Goal: Information Seeking & Learning: Learn about a topic

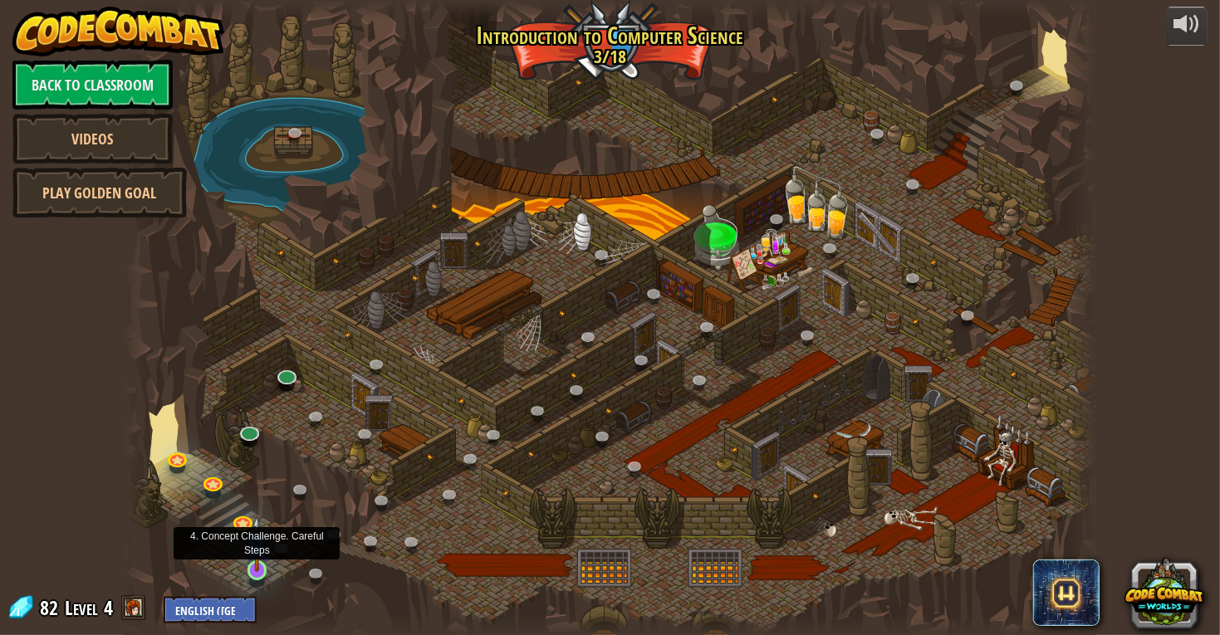
click at [253, 567] on img at bounding box center [257, 544] width 25 height 56
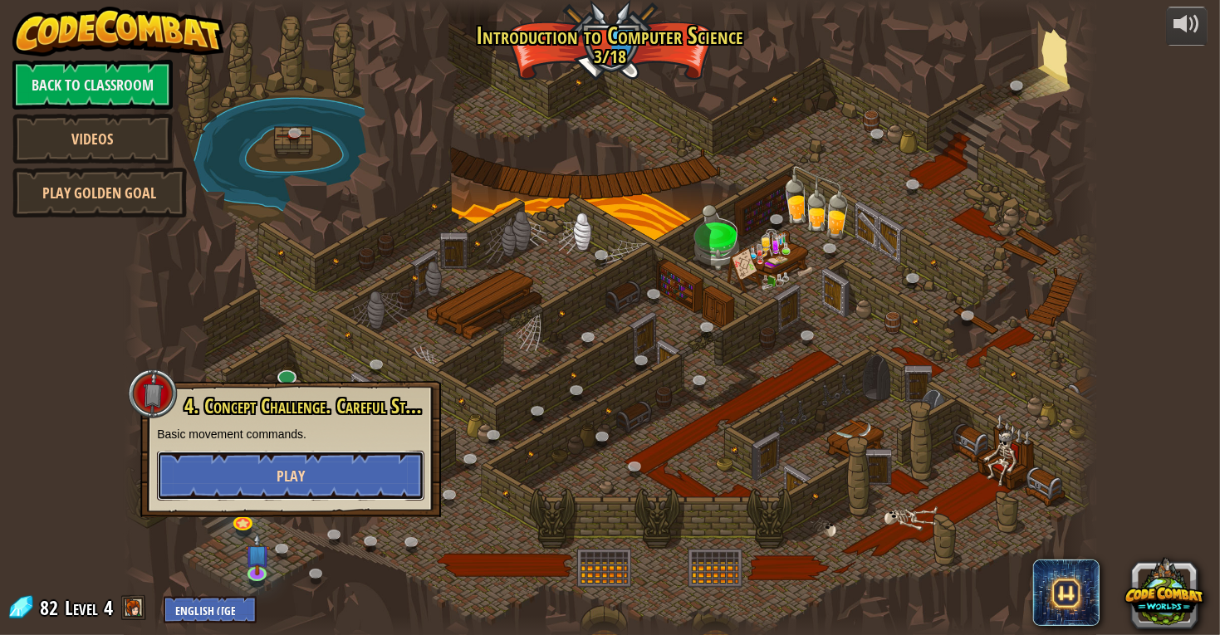
click at [306, 469] on button "Play" at bounding box center [290, 476] width 267 height 50
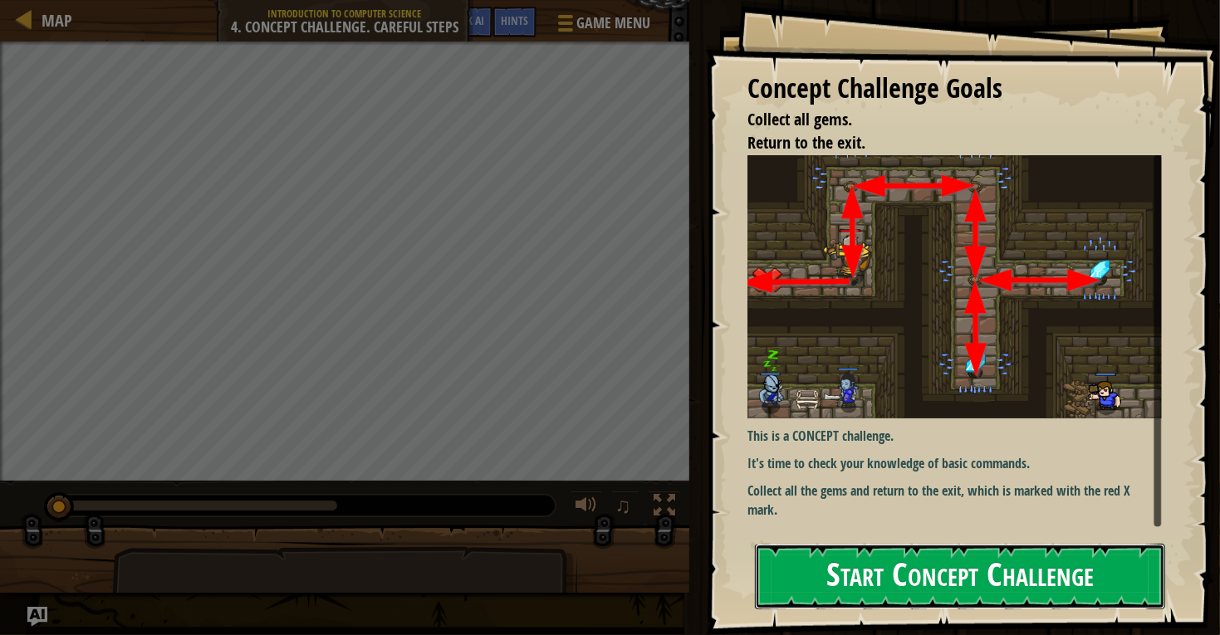
click at [881, 579] on button "Start Concept Challenge" at bounding box center [960, 577] width 410 height 66
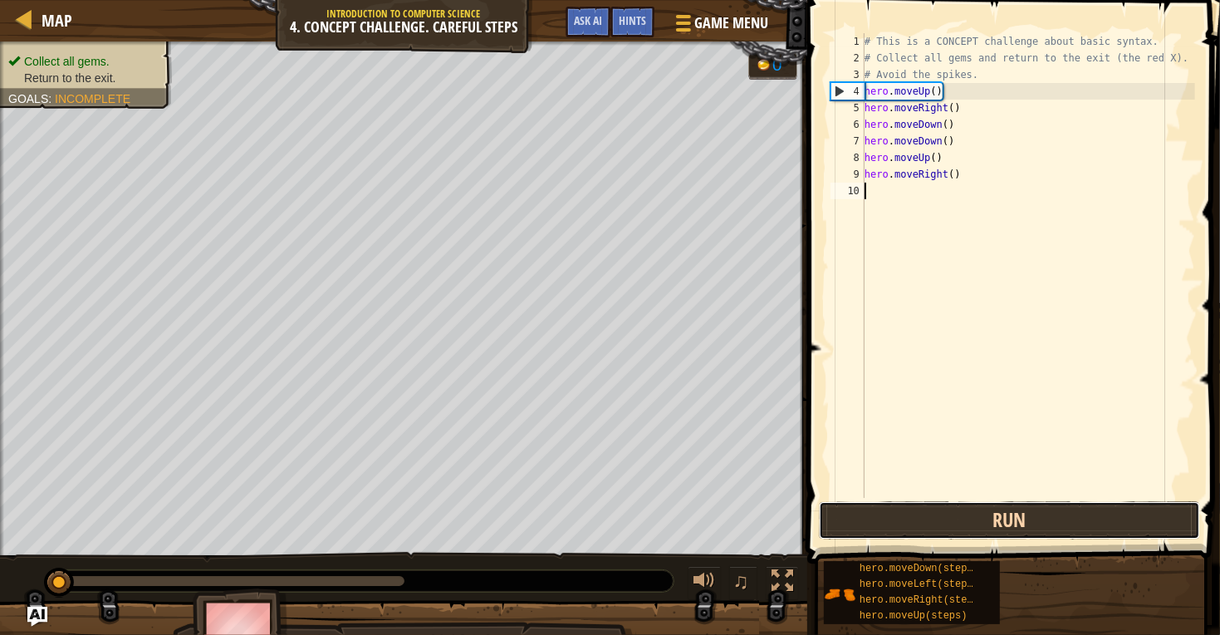
click at [927, 517] on button "Run" at bounding box center [1009, 521] width 381 height 38
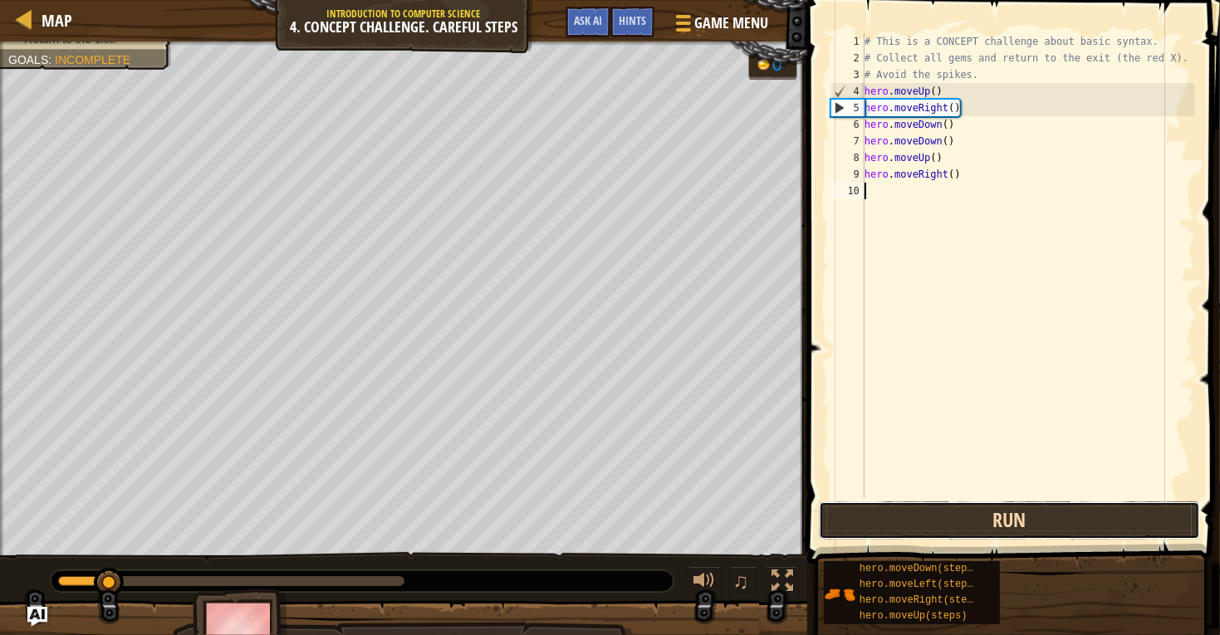
click at [927, 517] on button "Run" at bounding box center [1009, 521] width 381 height 38
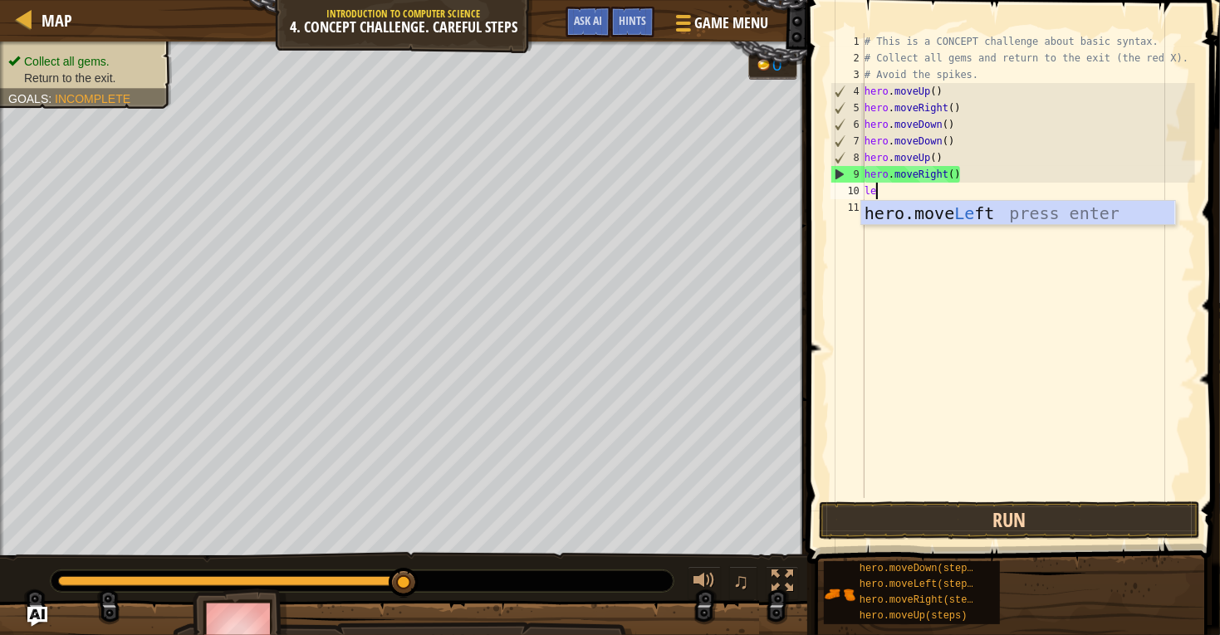
scroll to position [7, 1]
type textarea "left"
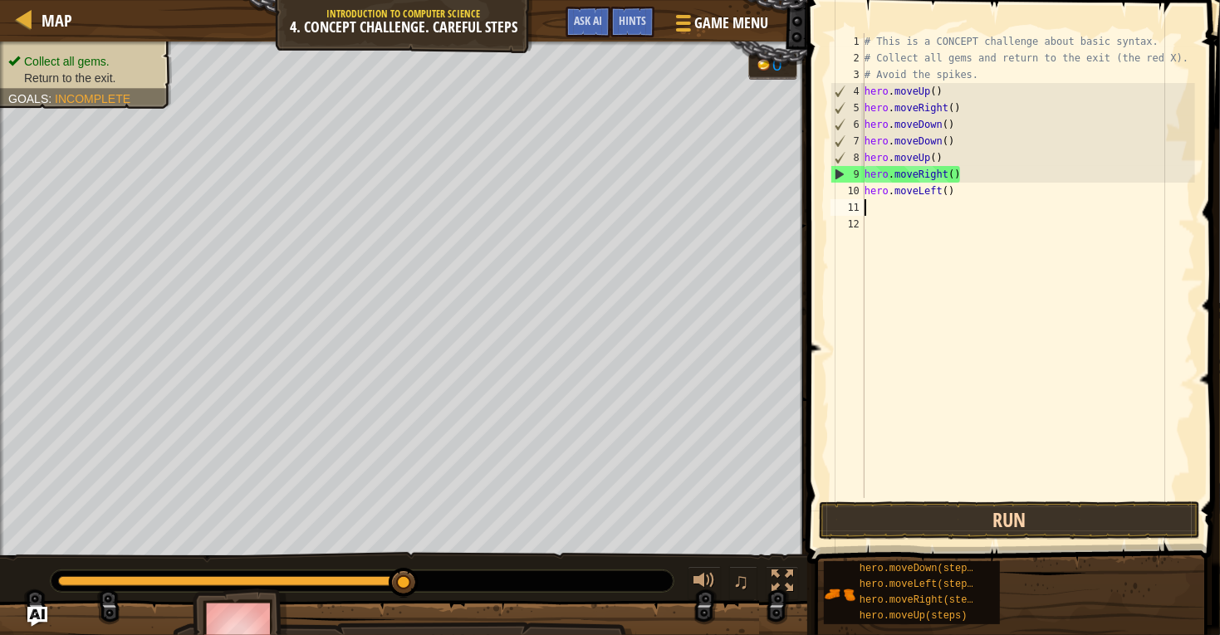
scroll to position [7, 0]
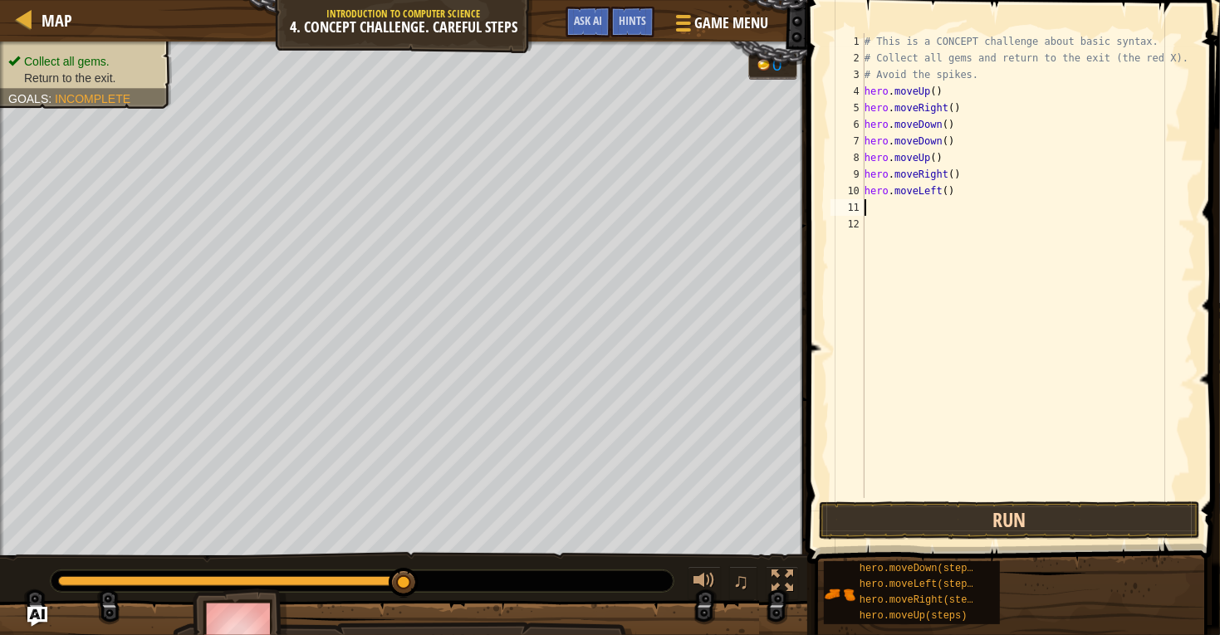
type textarea "up"
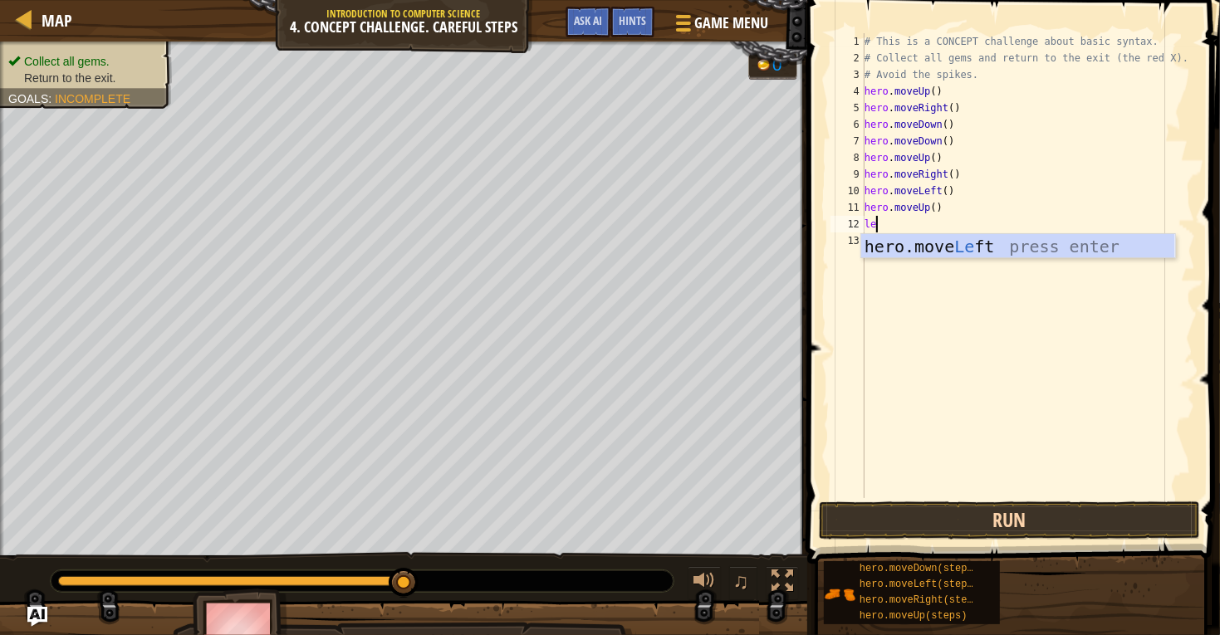
scroll to position [7, 1]
type textarea "left"
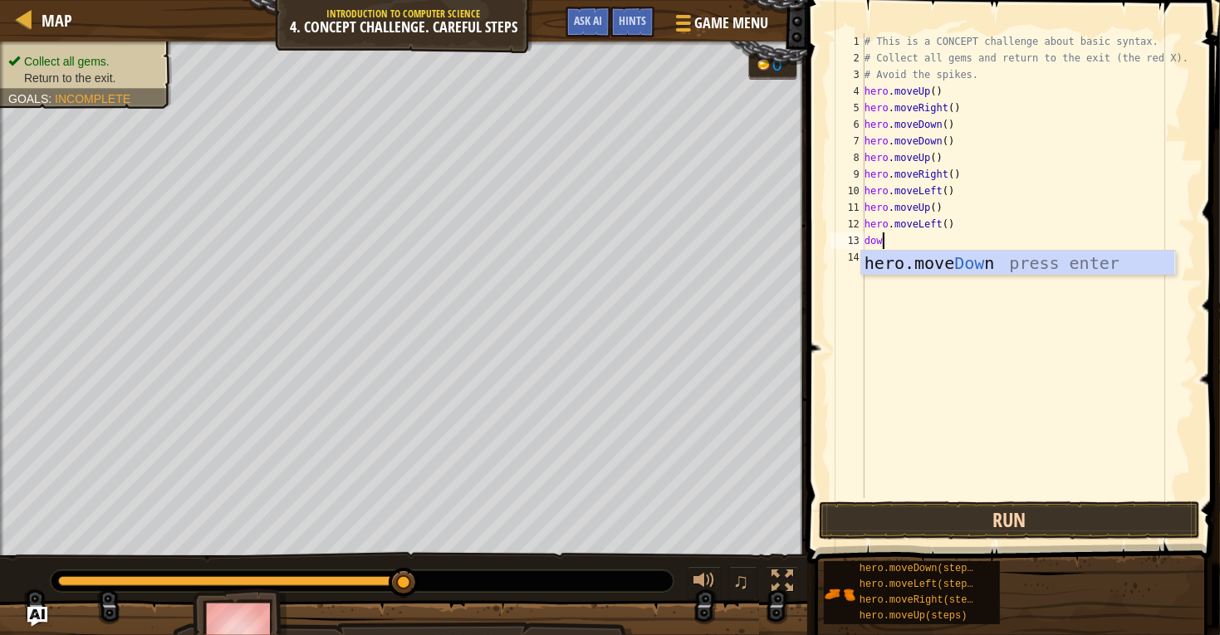
type textarea "down"
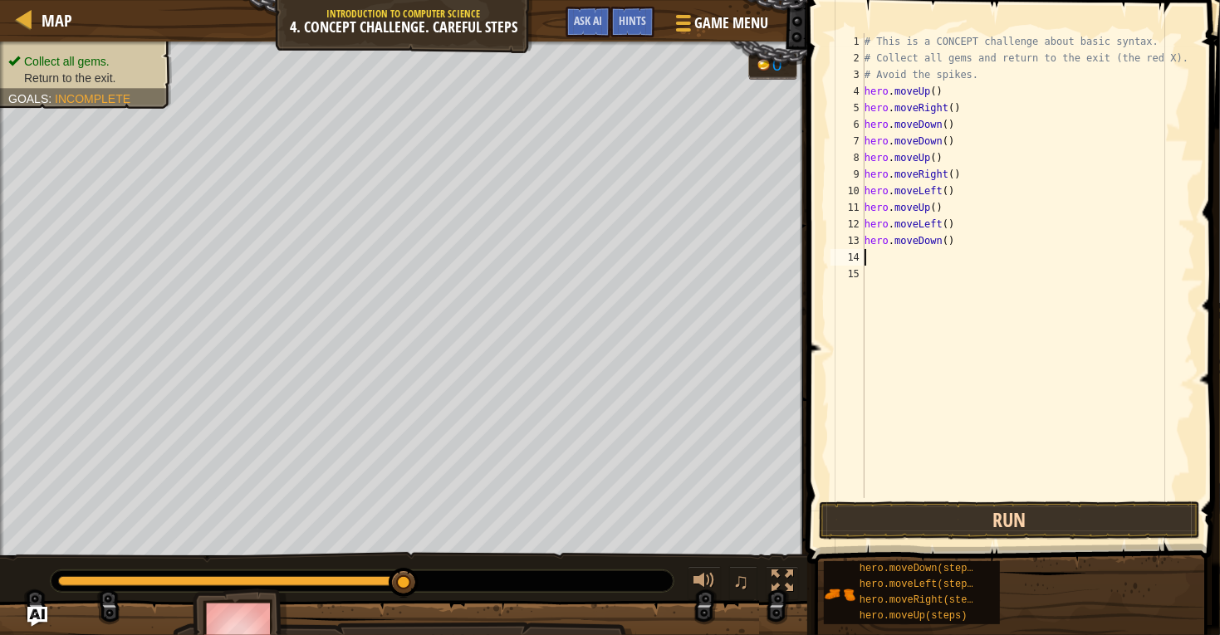
scroll to position [7, 0]
click at [1038, 513] on button "Run" at bounding box center [1009, 521] width 381 height 38
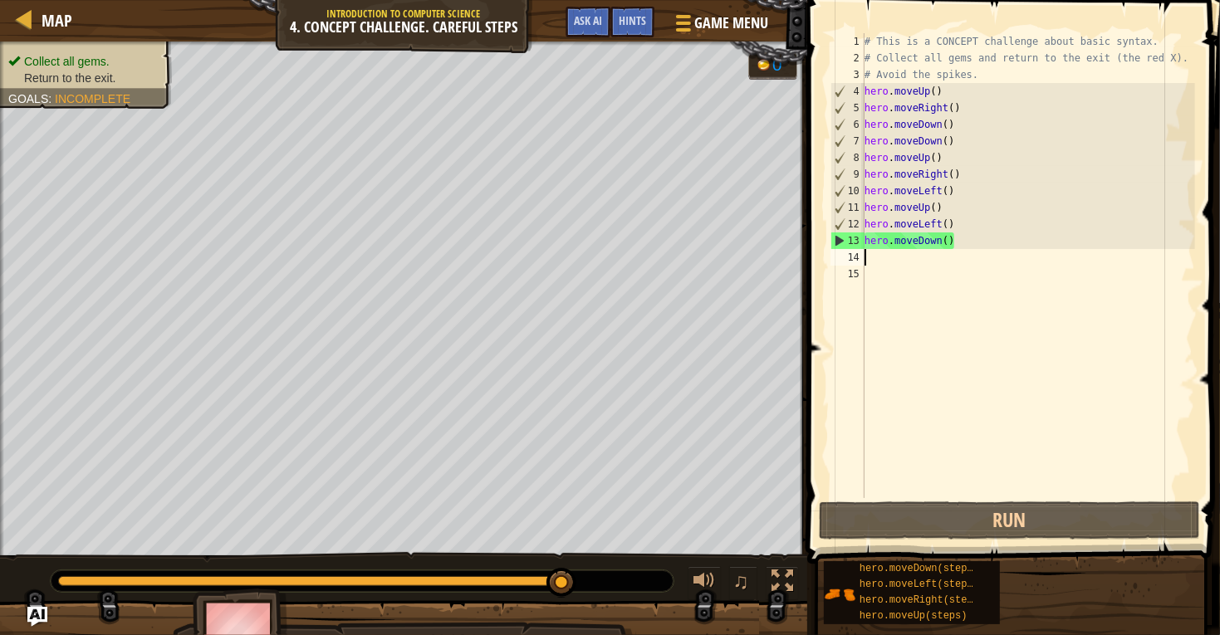
click at [972, 289] on div "# This is a CONCEPT challenge about basic syntax. # Collect all gems and return…" at bounding box center [1028, 282] width 334 height 498
click at [963, 267] on div "# This is a CONCEPT challenge about basic syntax. # Collect all gems and return…" at bounding box center [1028, 282] width 334 height 498
click at [948, 263] on div "# This is a CONCEPT challenge about basic syntax. # Collect all gems and return…" at bounding box center [1028, 282] width 334 height 498
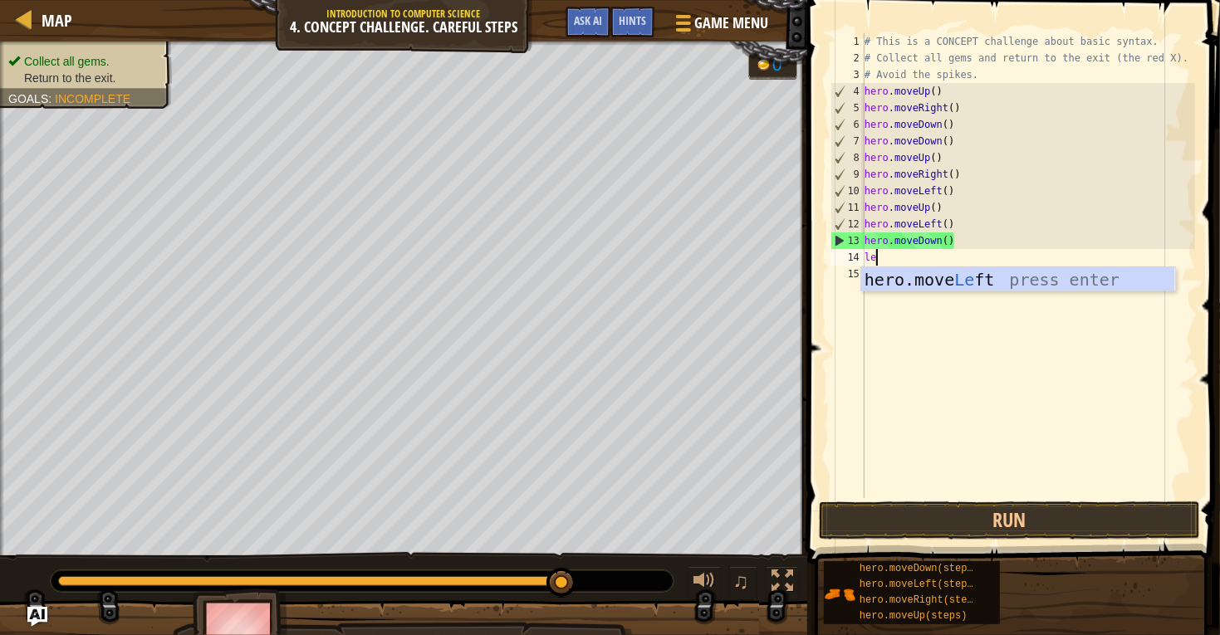
scroll to position [7, 1]
type textarea "left"
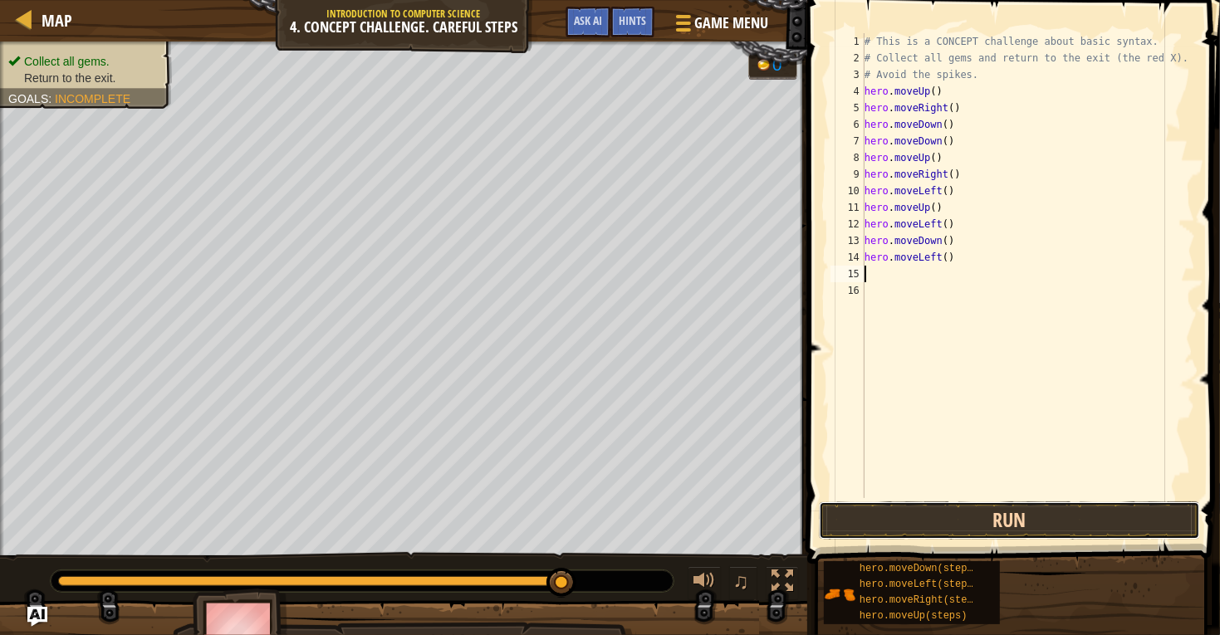
click at [891, 517] on button "Run" at bounding box center [1009, 521] width 381 height 38
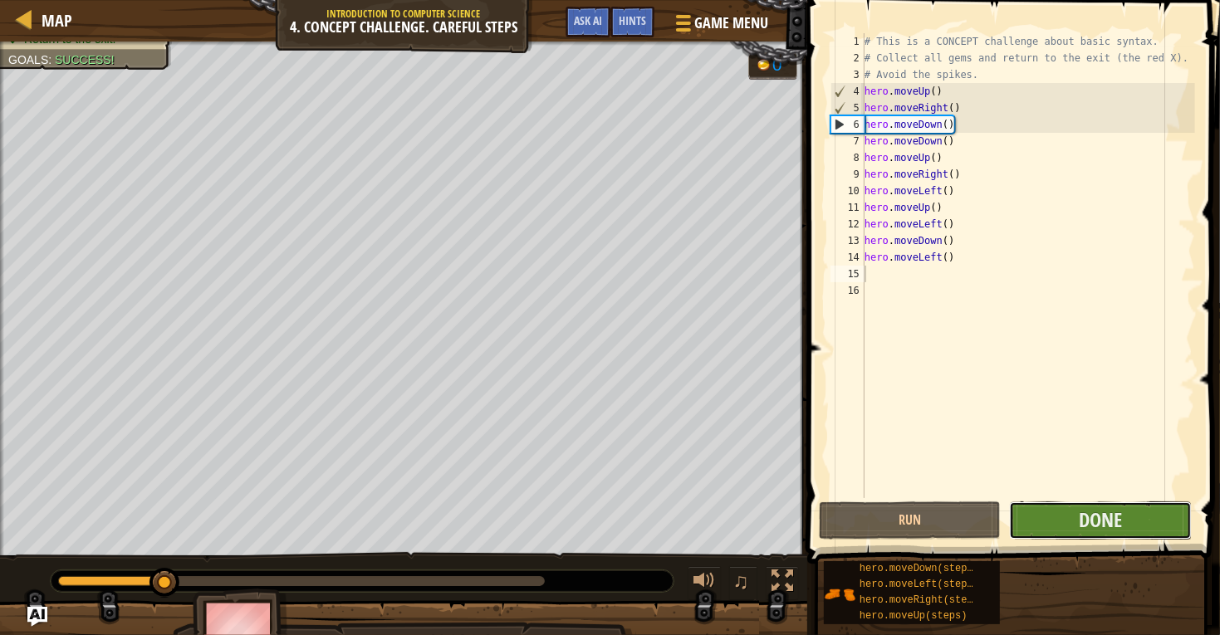
click at [1074, 521] on button "Done" at bounding box center [1100, 521] width 182 height 38
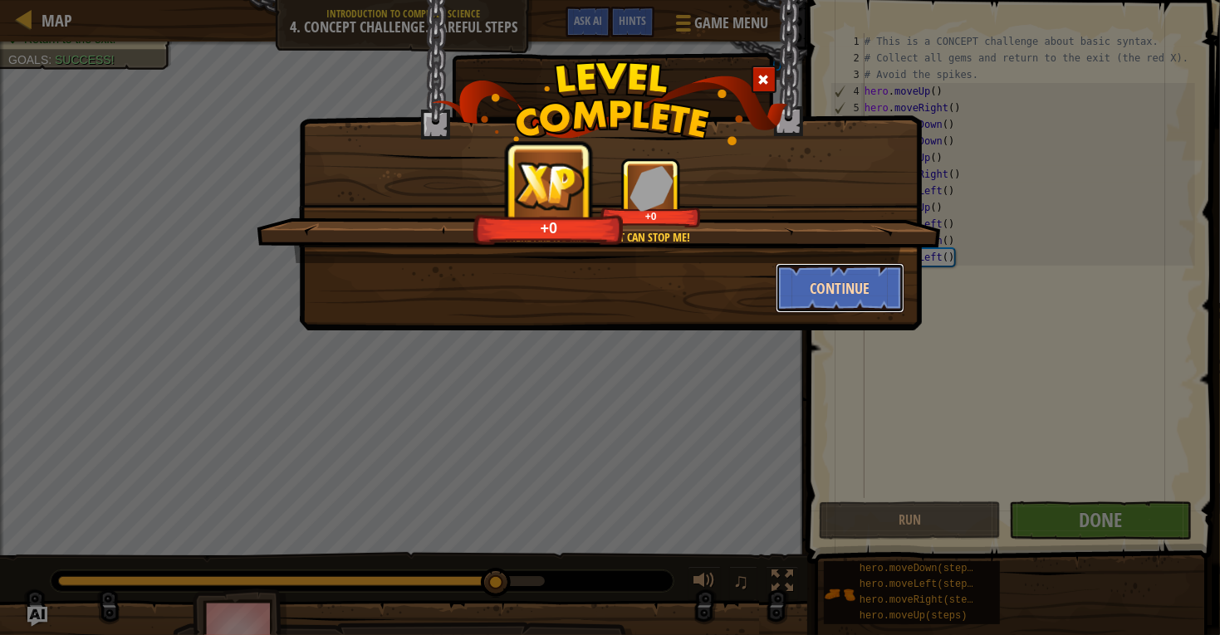
click at [846, 301] on button "Continue" at bounding box center [840, 288] width 129 height 50
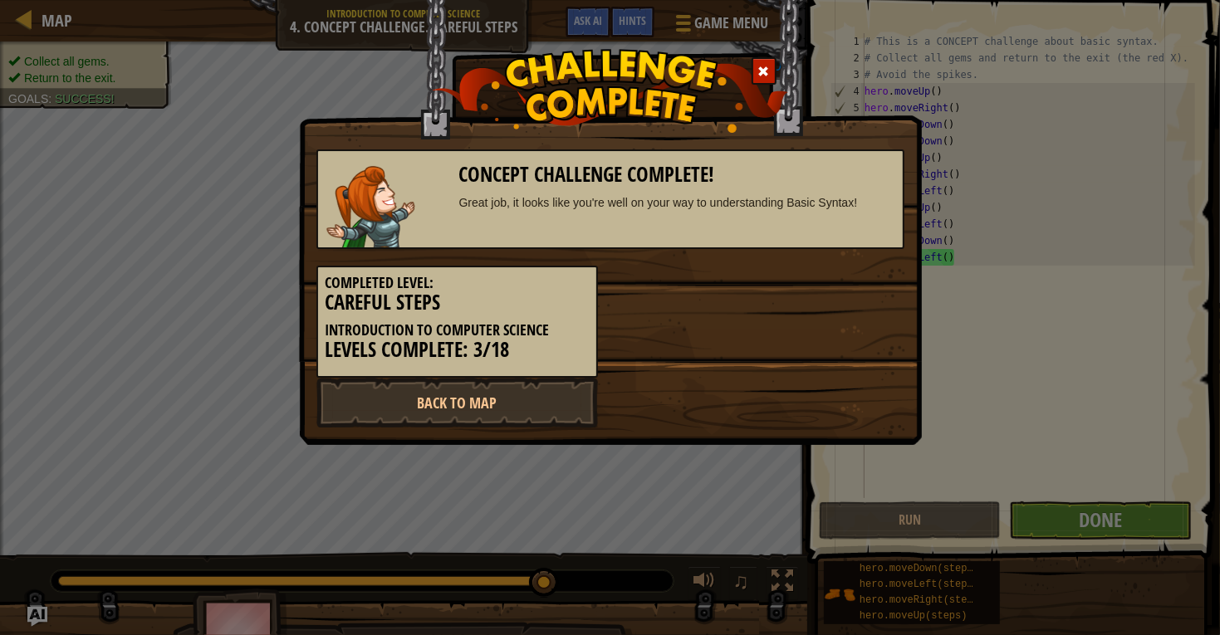
click at [704, 400] on div "Back to Map" at bounding box center [610, 403] width 613 height 50
click at [220, 148] on div "Concept Challenge Complete! Great job, it looks like you're well on your way to…" at bounding box center [610, 317] width 1220 height 635
click at [546, 406] on link "Back to Map" at bounding box center [457, 403] width 282 height 50
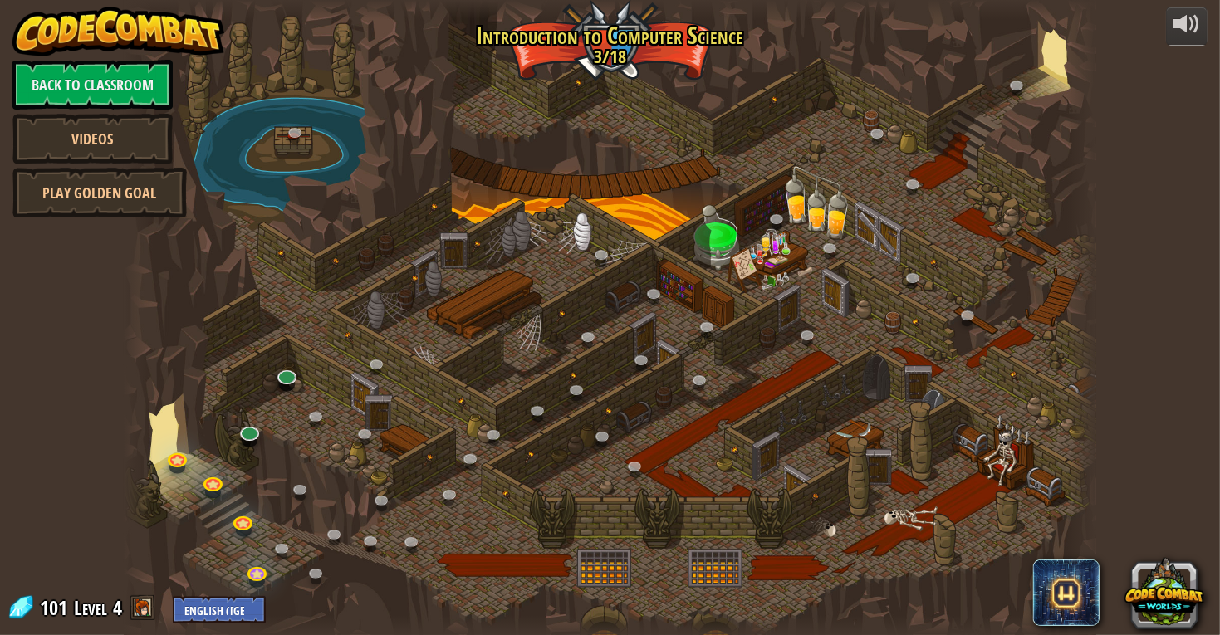
click at [353, 587] on div at bounding box center [610, 317] width 972 height 635
click at [251, 571] on link at bounding box center [258, 571] width 33 height 33
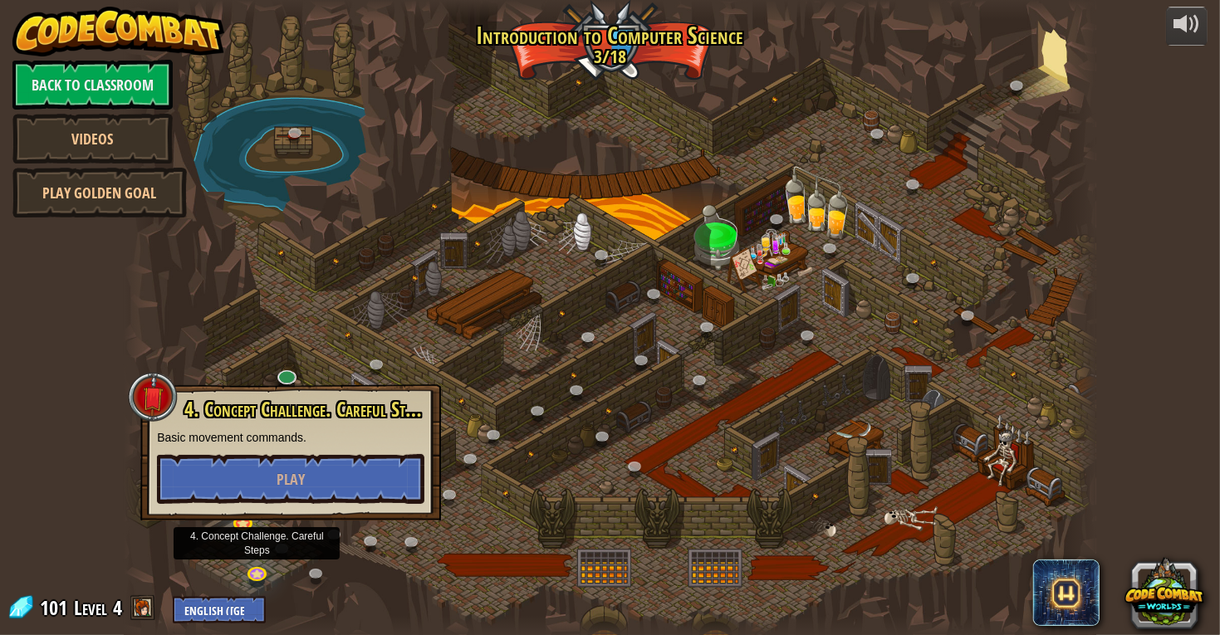
click at [336, 606] on div at bounding box center [610, 317] width 972 height 635
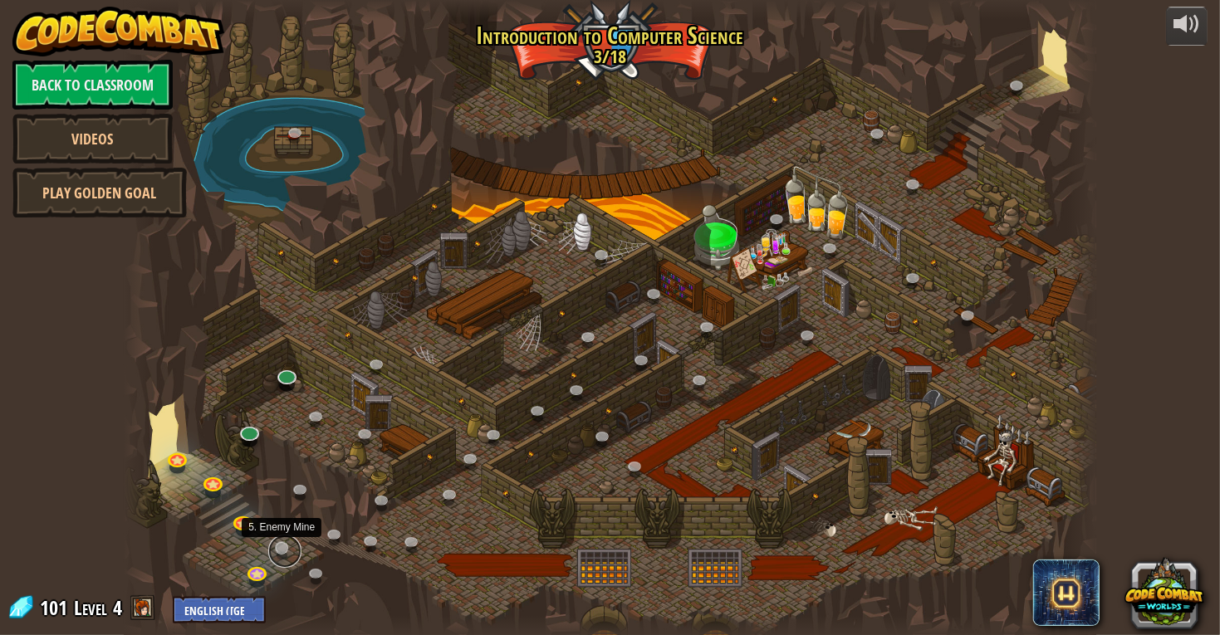
click at [279, 548] on link at bounding box center [284, 551] width 33 height 33
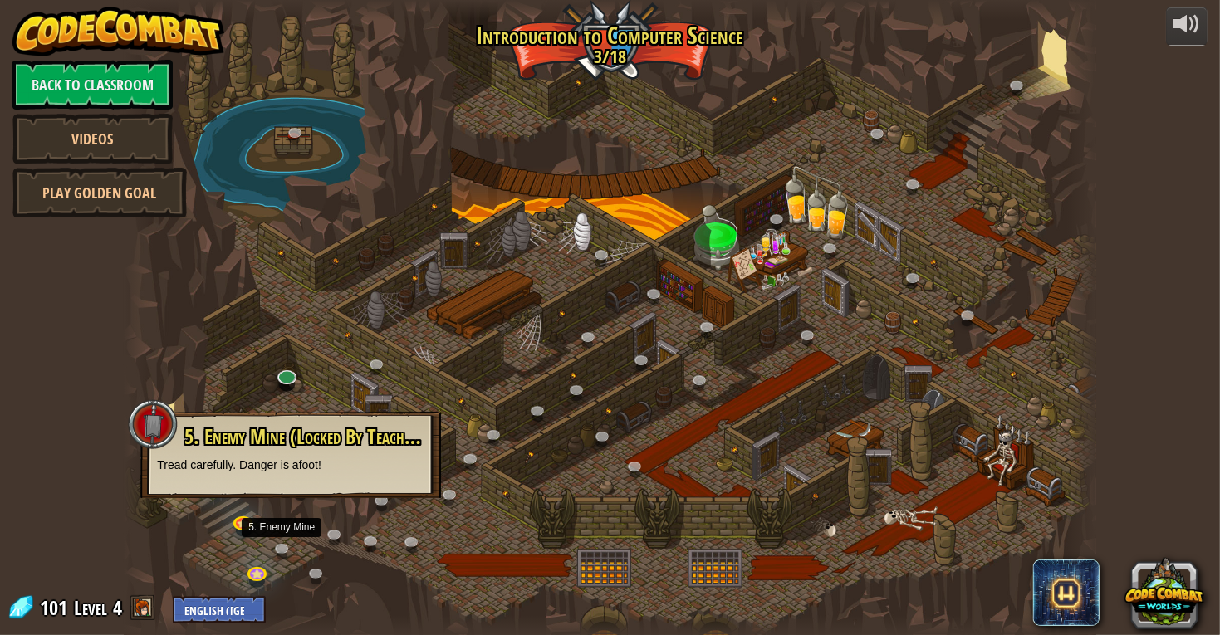
click at [191, 563] on div at bounding box center [610, 317] width 972 height 635
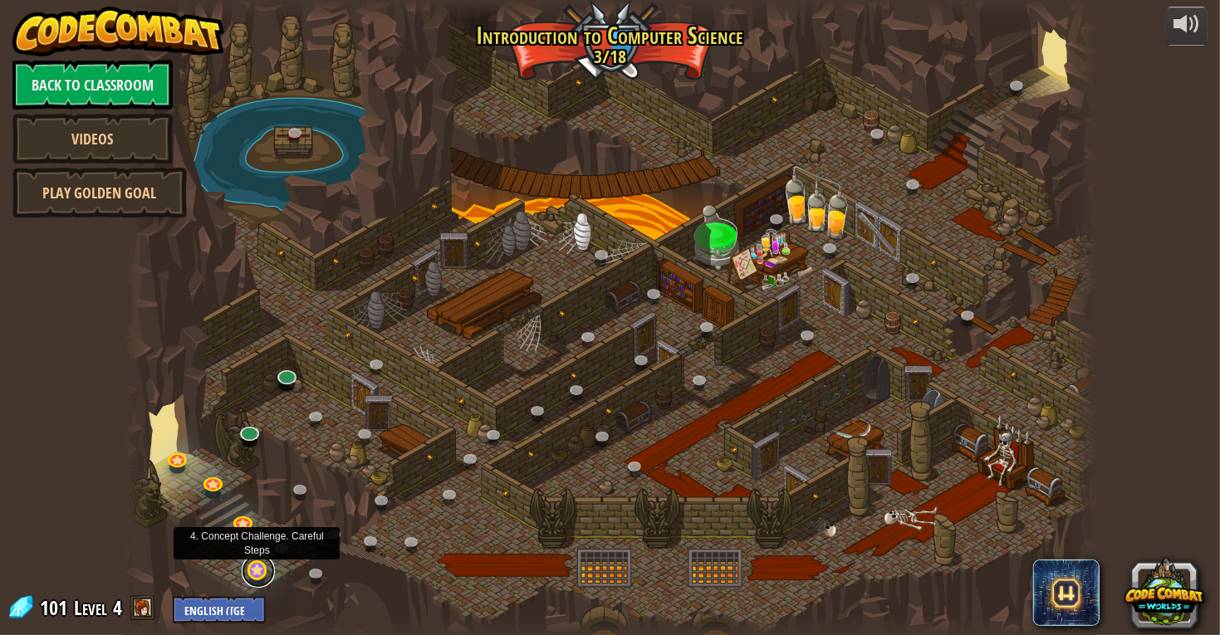
click at [260, 574] on link at bounding box center [258, 571] width 33 height 33
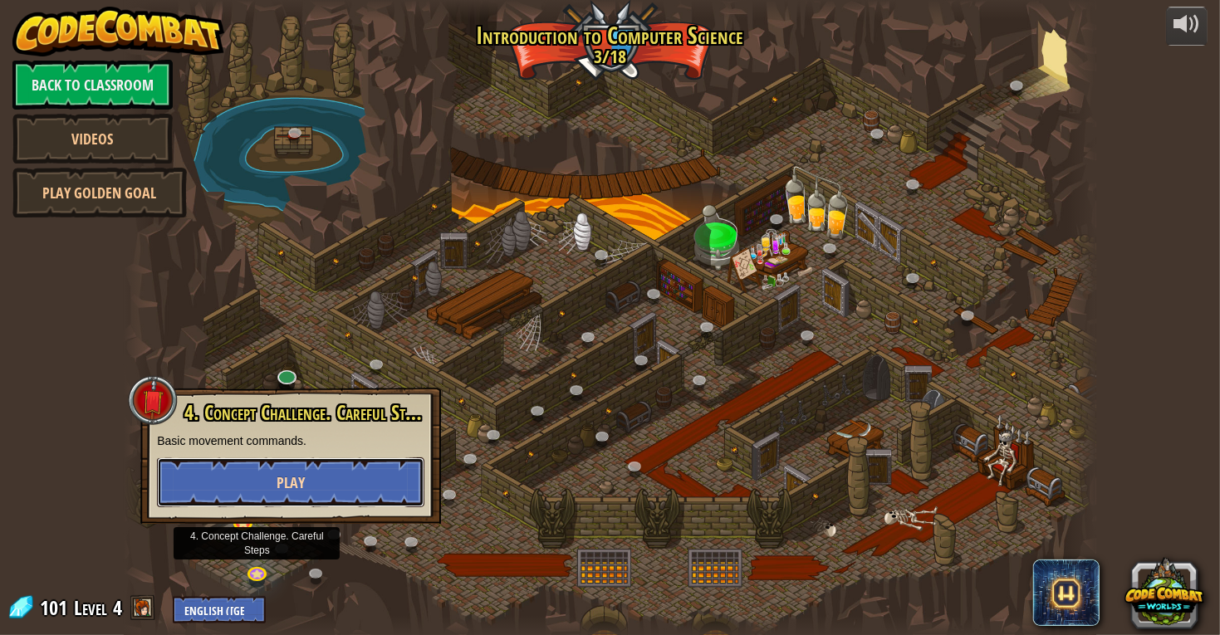
click at [310, 507] on button "Play" at bounding box center [290, 483] width 267 height 50
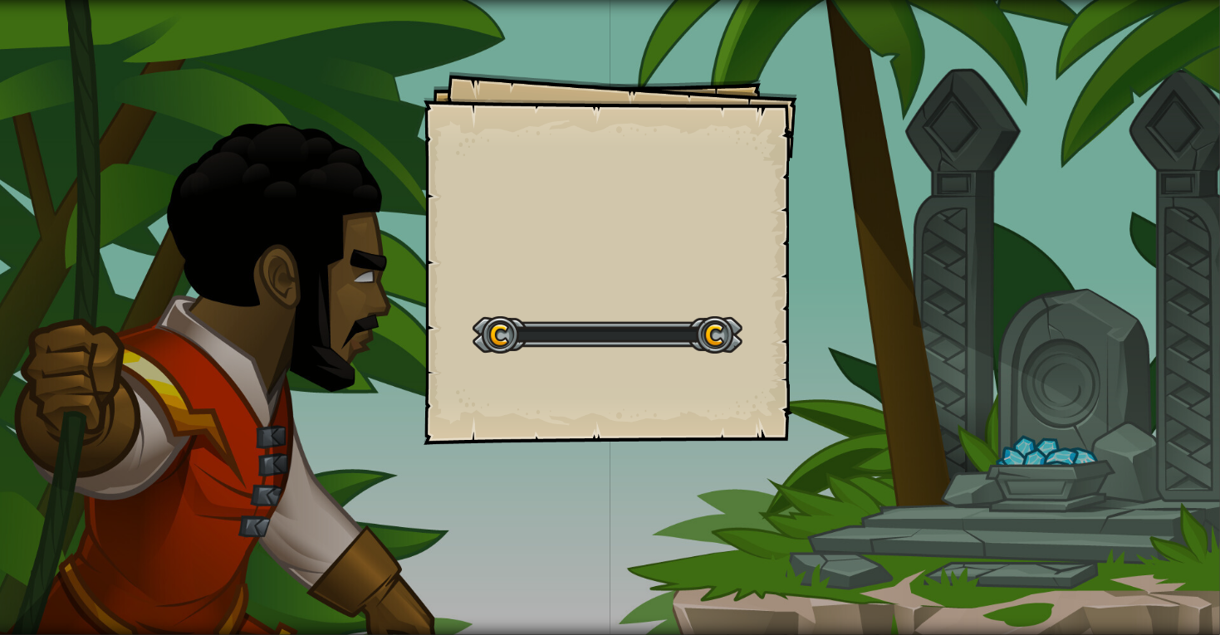
click at [301, 488] on div "Goals Start Level Error loading from server. Try refreshing the page. You'll ne…" at bounding box center [610, 317] width 1220 height 635
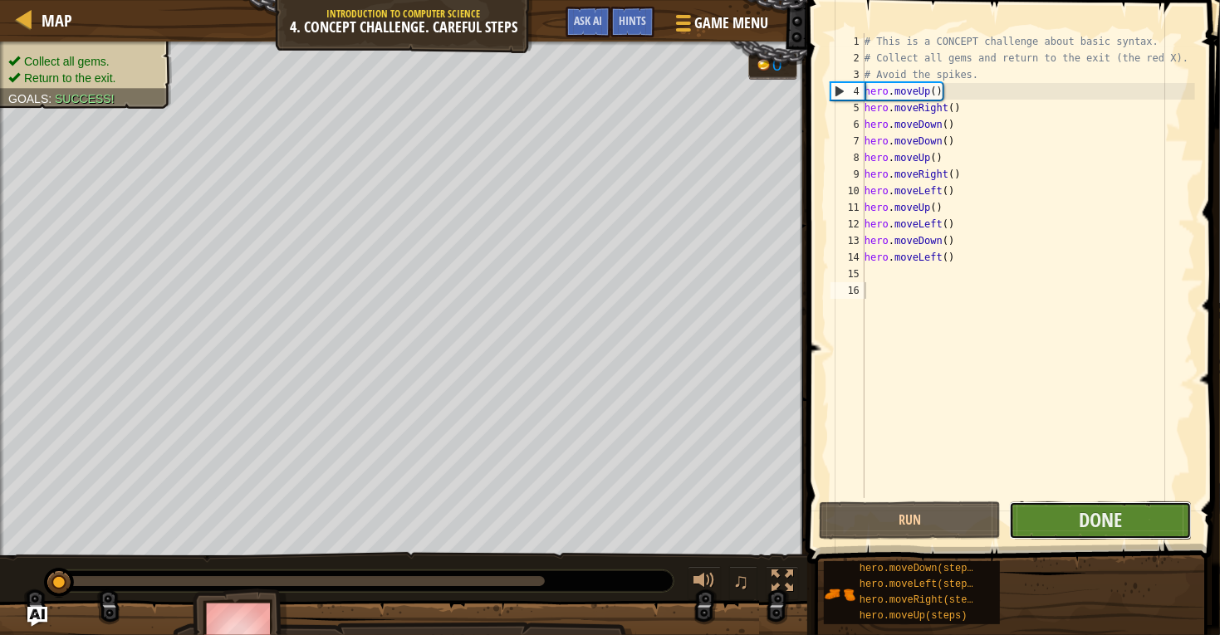
click at [1041, 518] on button "Done" at bounding box center [1100, 521] width 182 height 38
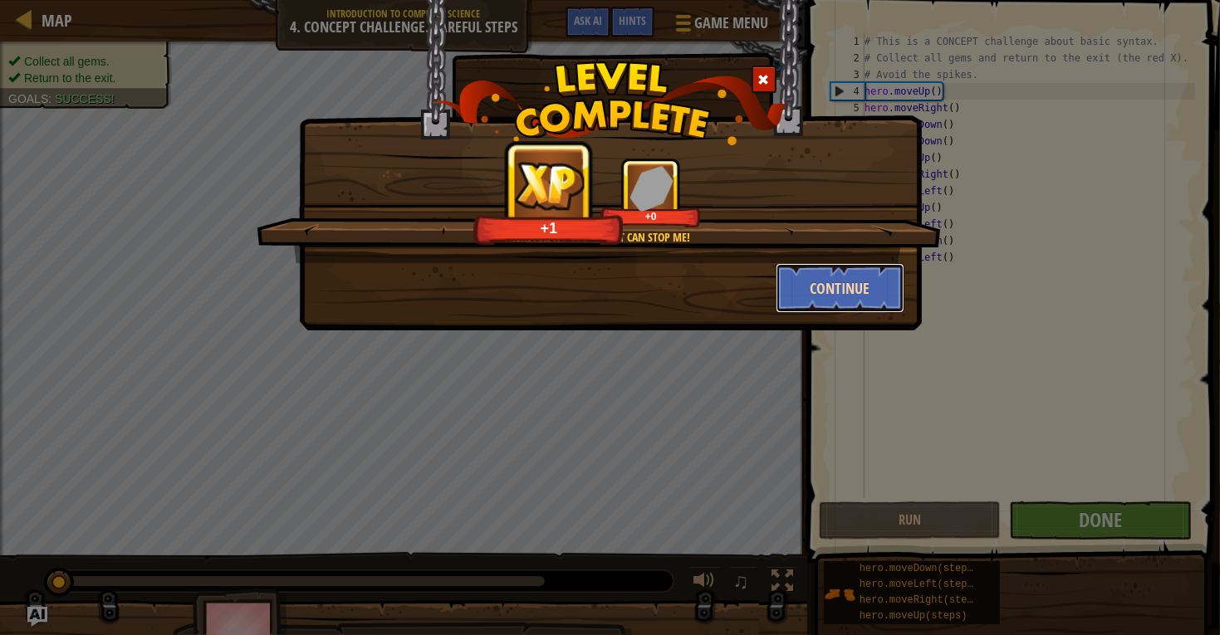
click at [856, 268] on button "Continue" at bounding box center [840, 288] width 129 height 50
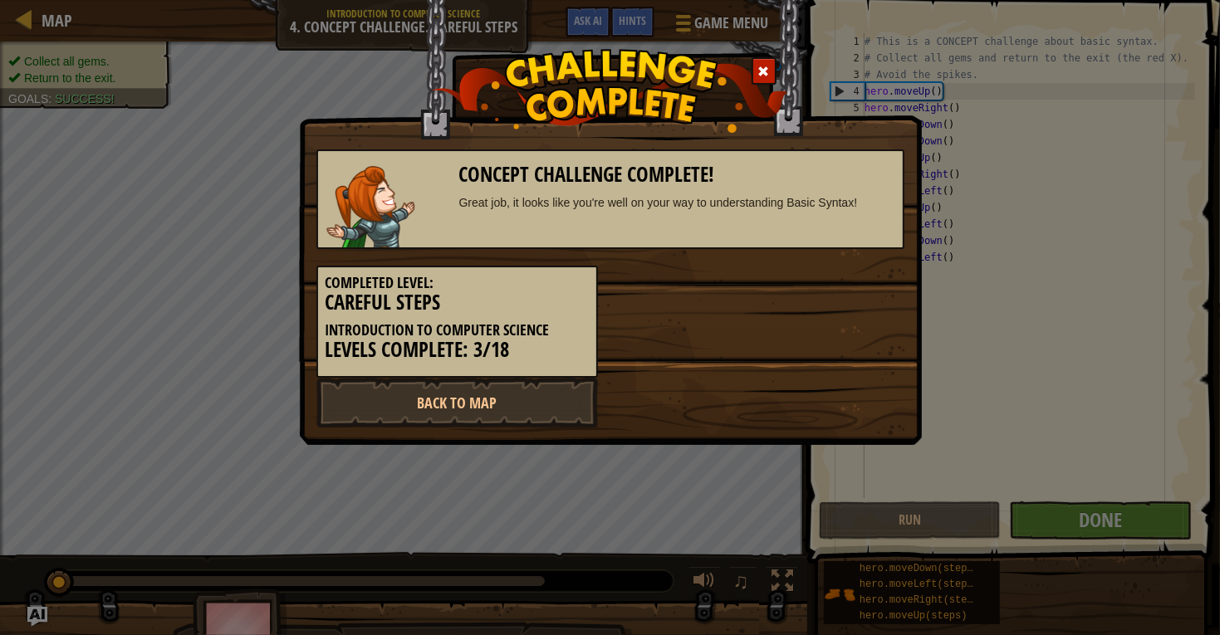
click at [754, 424] on div "Back to Map" at bounding box center [610, 403] width 613 height 50
click at [476, 404] on link "Back to Map" at bounding box center [457, 403] width 282 height 50
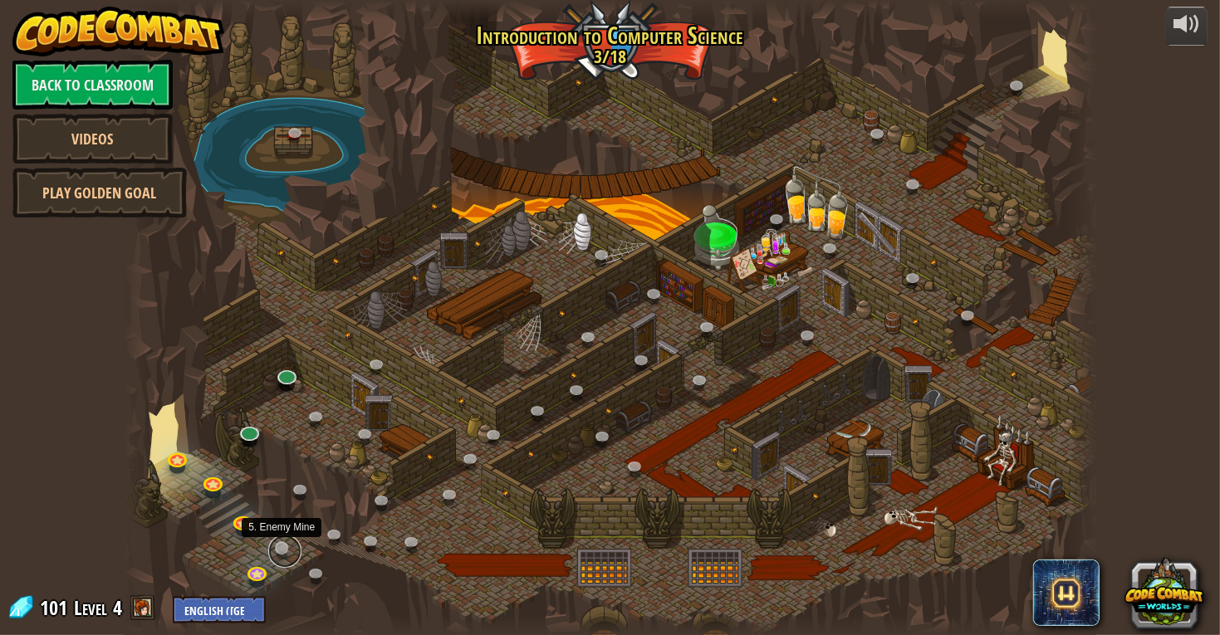
click at [278, 553] on link at bounding box center [284, 551] width 33 height 33
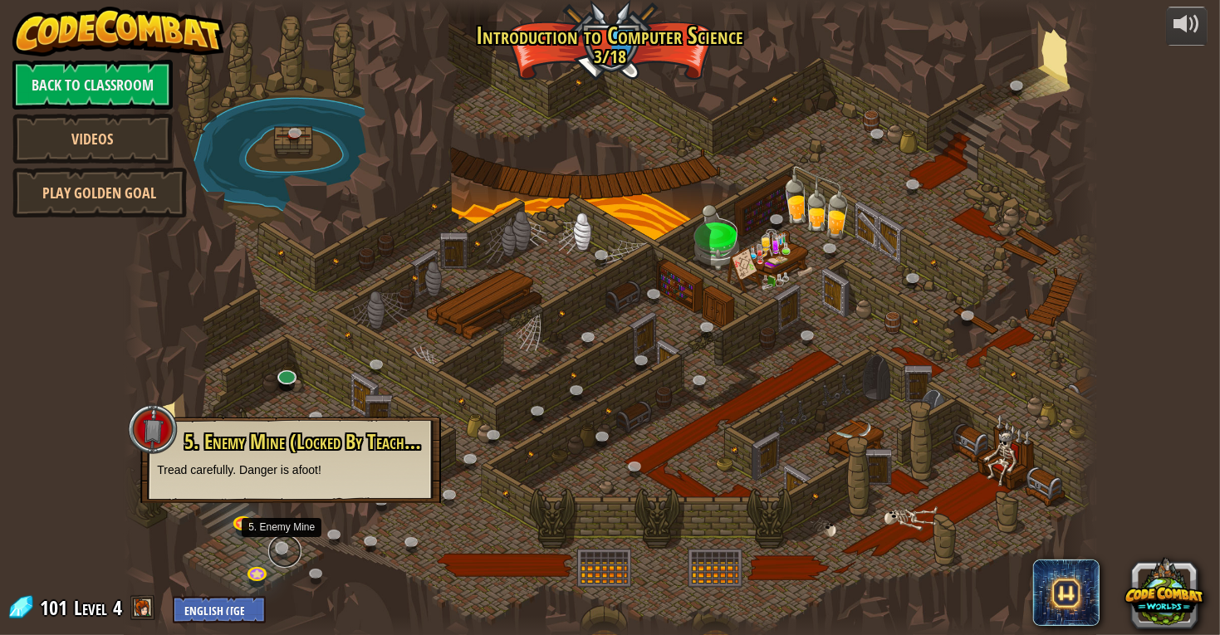
click at [278, 553] on link at bounding box center [284, 551] width 33 height 33
click at [335, 395] on div at bounding box center [610, 317] width 972 height 635
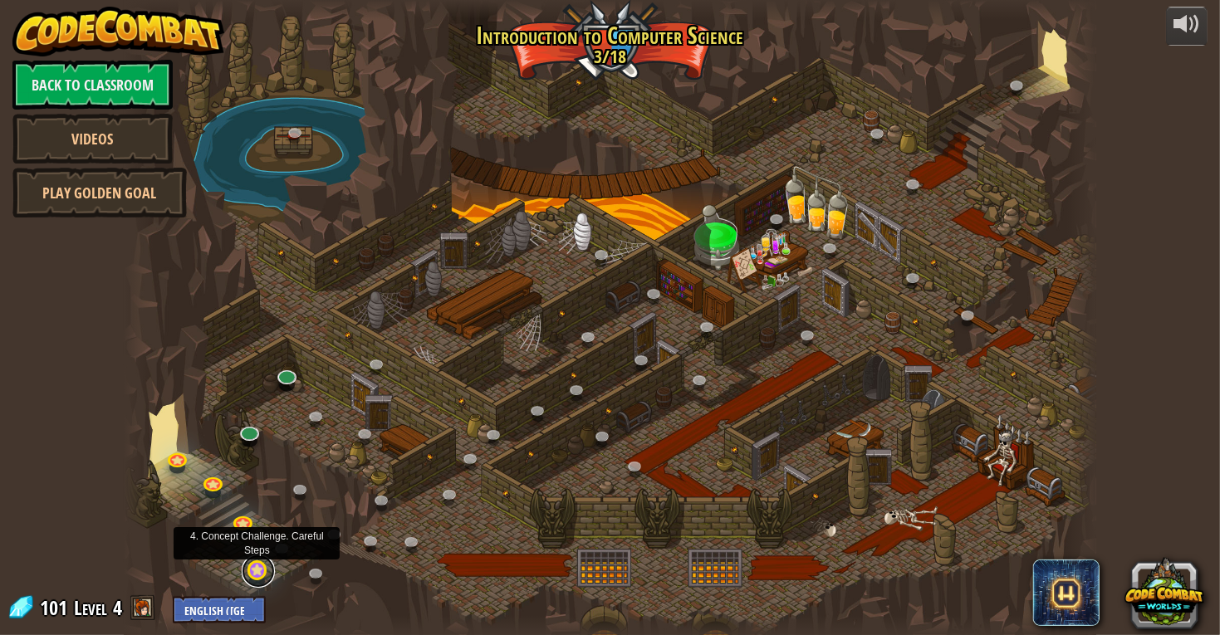
click at [258, 572] on link at bounding box center [258, 571] width 33 height 33
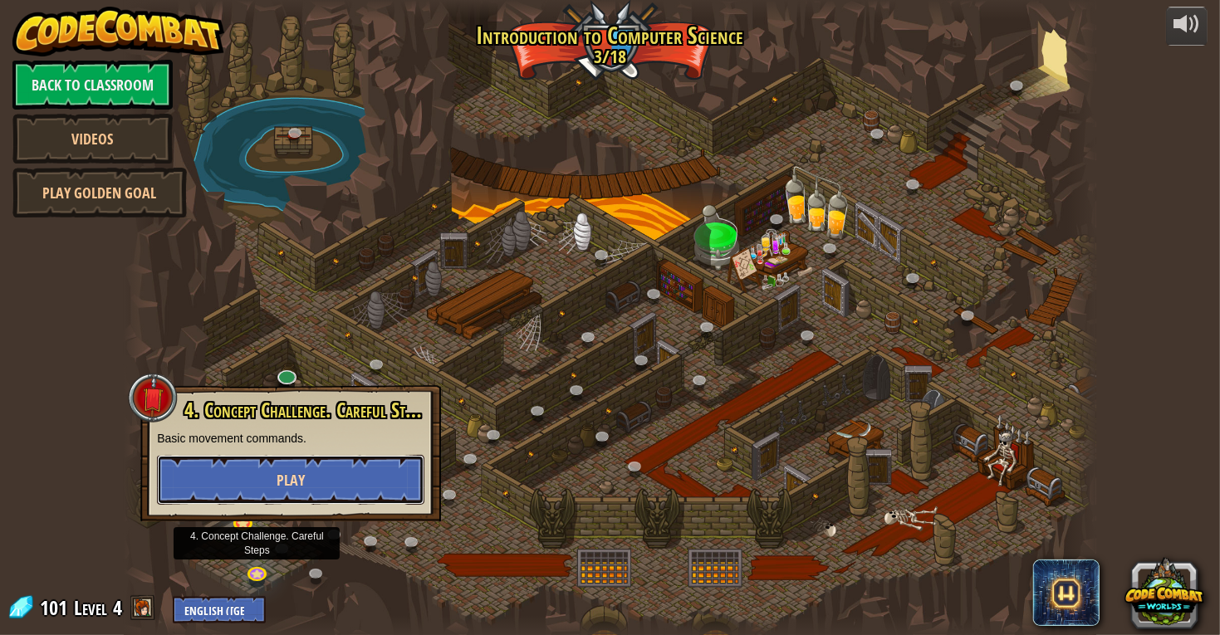
click at [344, 481] on button "Play" at bounding box center [290, 480] width 267 height 50
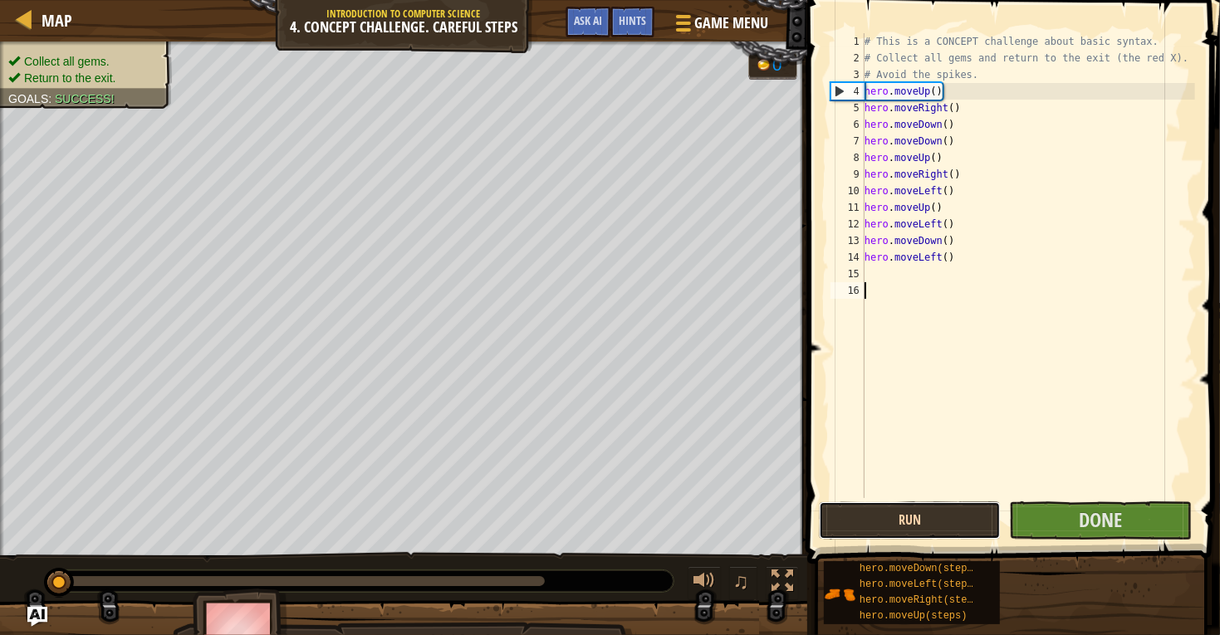
click at [935, 531] on button "Run" at bounding box center [910, 521] width 182 height 38
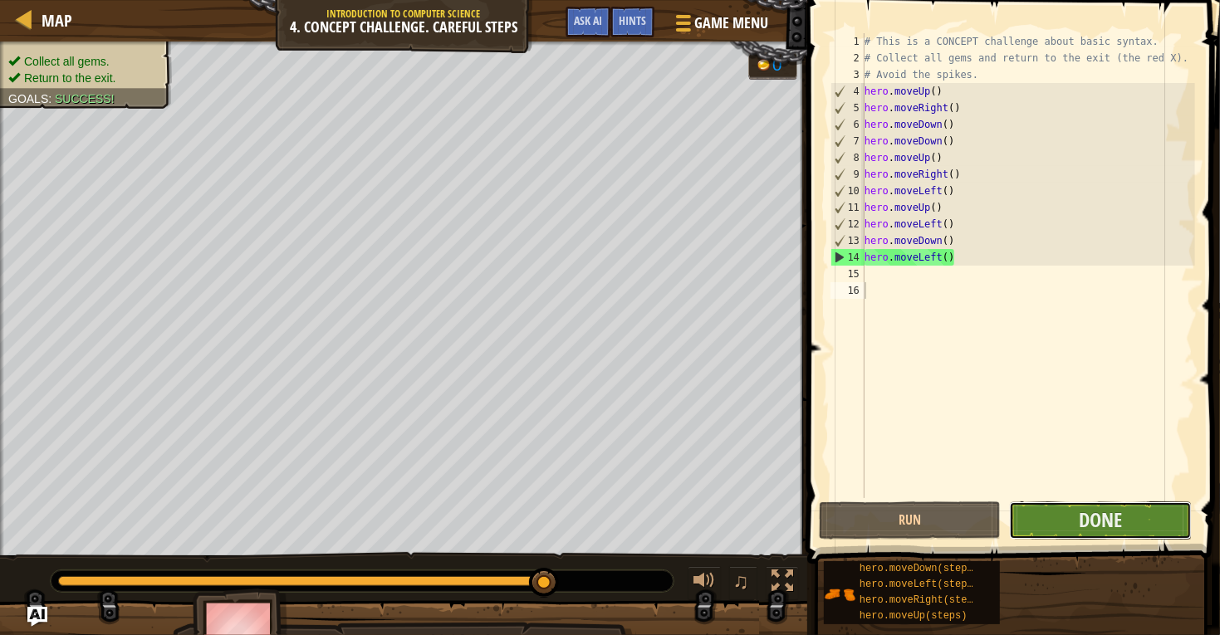
click at [1042, 524] on button "Done" at bounding box center [1100, 521] width 182 height 38
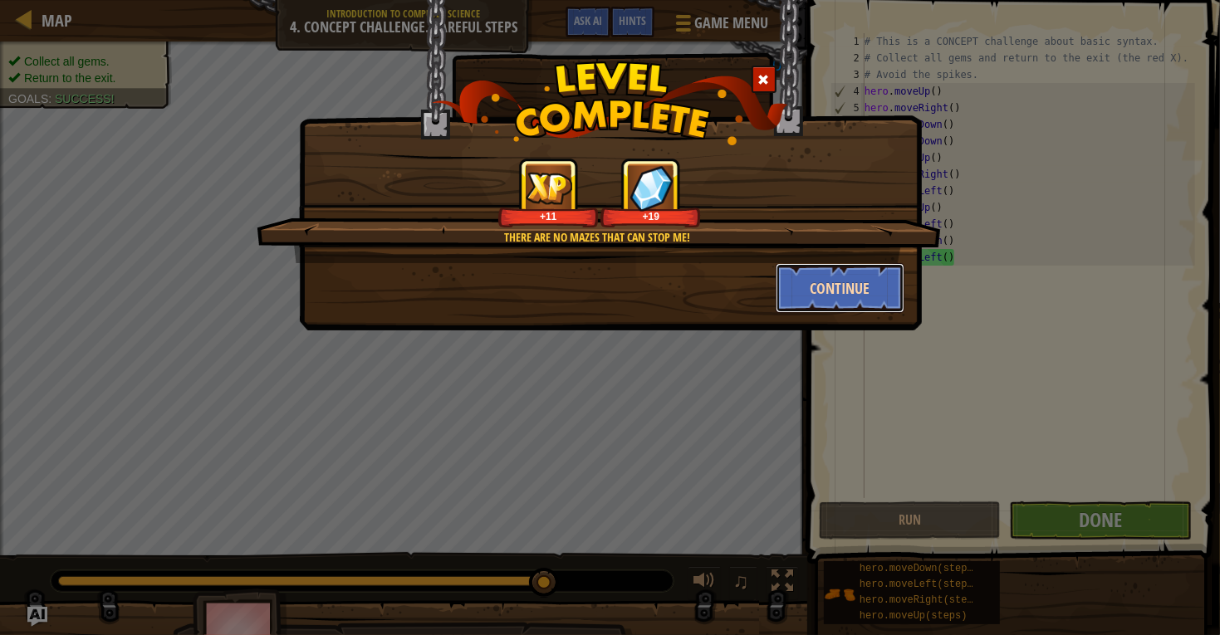
click at [850, 295] on button "Continue" at bounding box center [840, 288] width 129 height 50
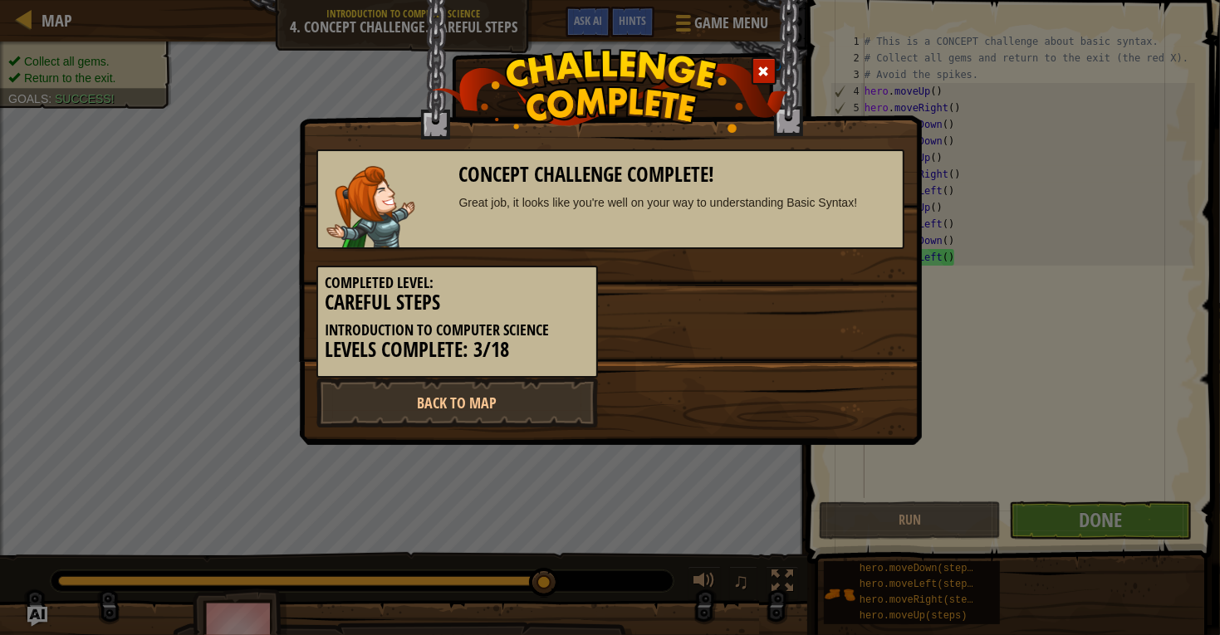
click at [849, 294] on div "Completed Level: Careful Steps Introduction to Computer Science Levels Complete…" at bounding box center [610, 313] width 613 height 129
click at [773, 72] on div at bounding box center [764, 70] width 25 height 27
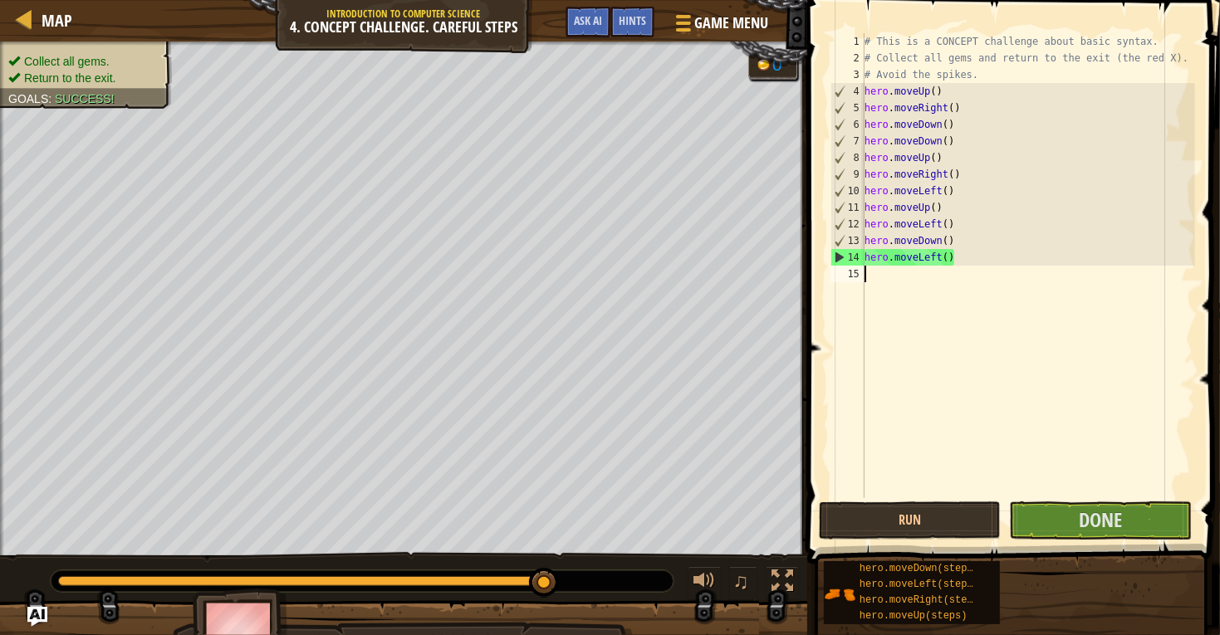
type textarea "hero.moveLeft()"
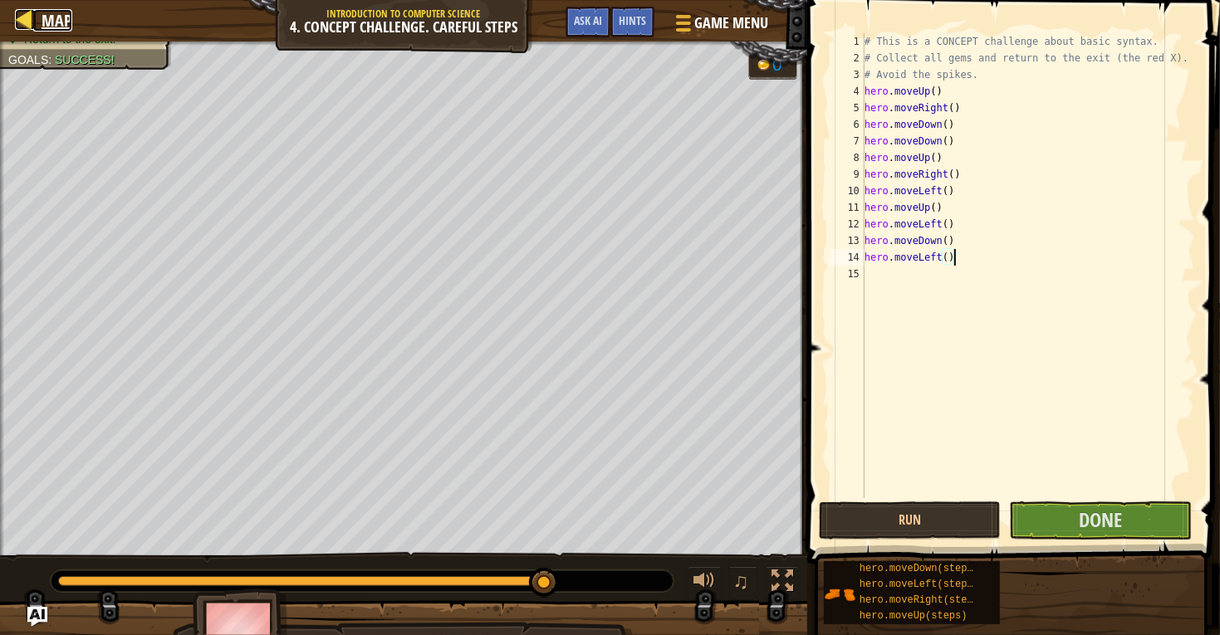
click at [37, 20] on link "Map" at bounding box center [52, 20] width 39 height 22
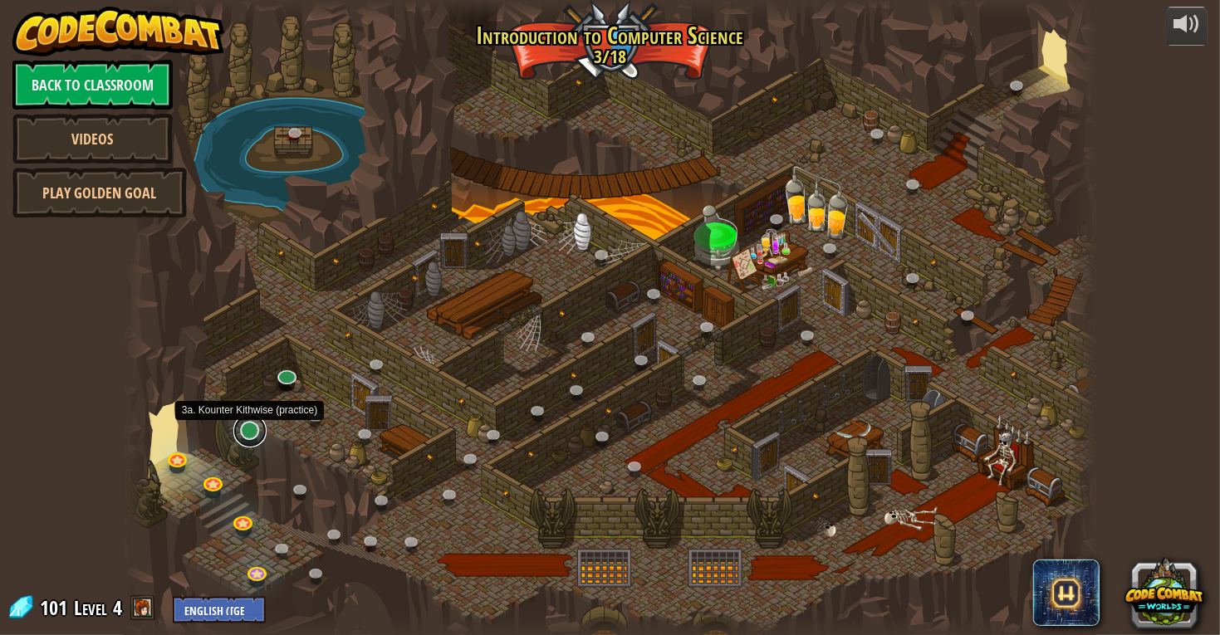
click at [246, 430] on link at bounding box center [249, 431] width 33 height 33
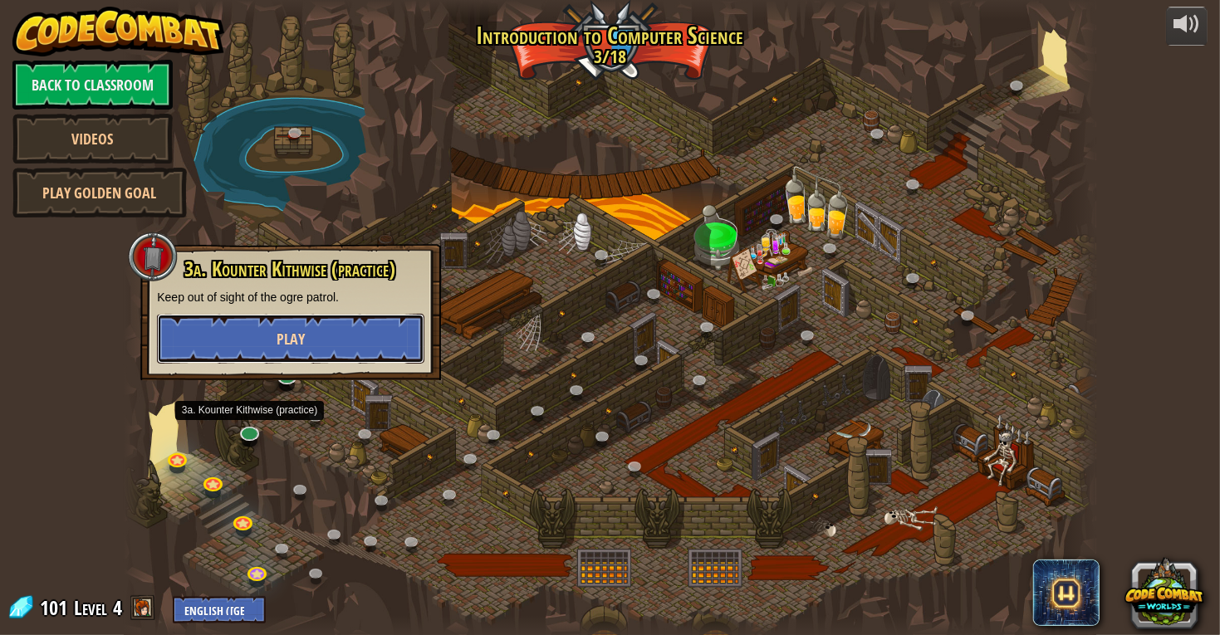
click at [290, 326] on button "Play" at bounding box center [290, 339] width 267 height 50
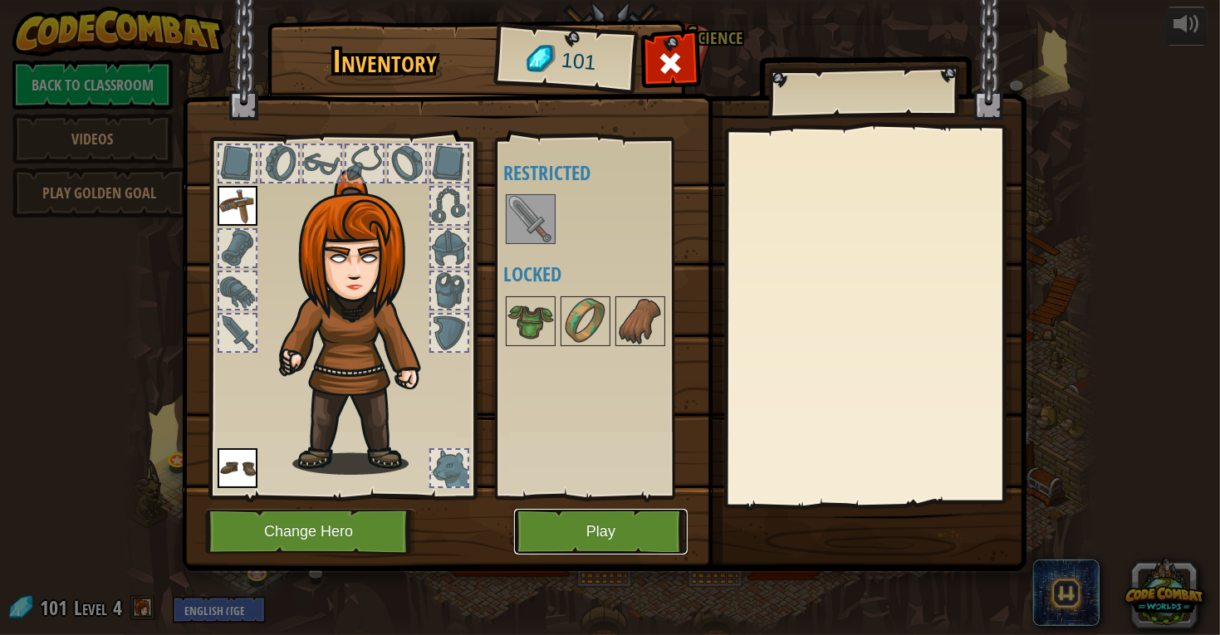
click at [584, 518] on button "Play" at bounding box center [601, 532] width 174 height 46
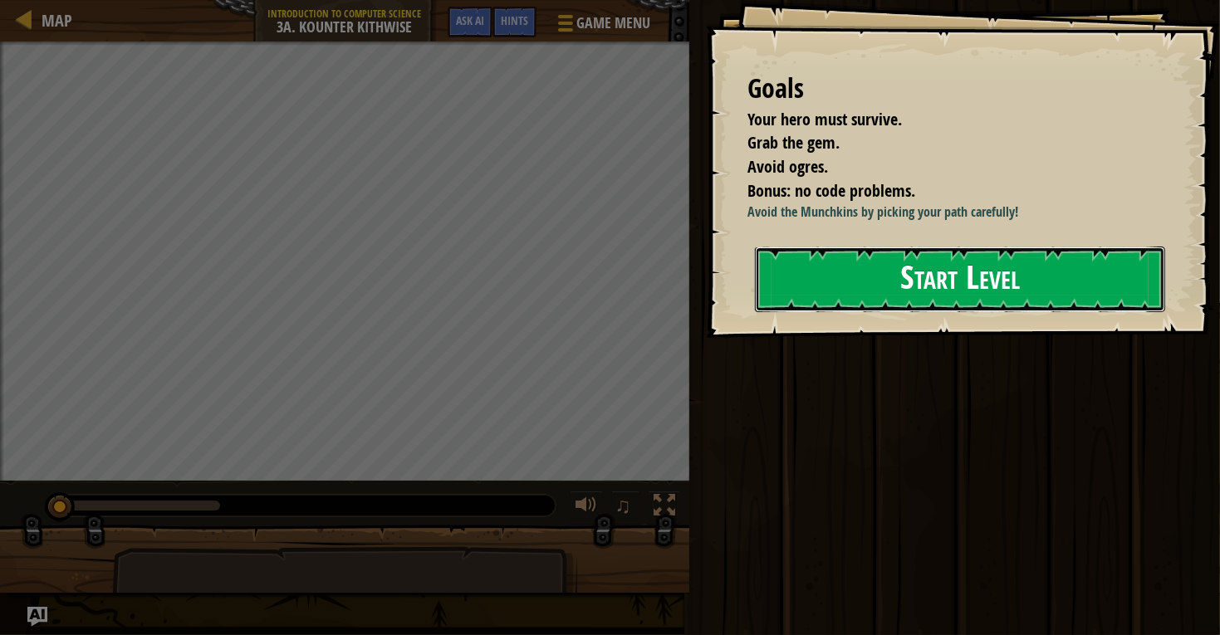
click at [866, 312] on button "Start Level" at bounding box center [960, 280] width 410 height 66
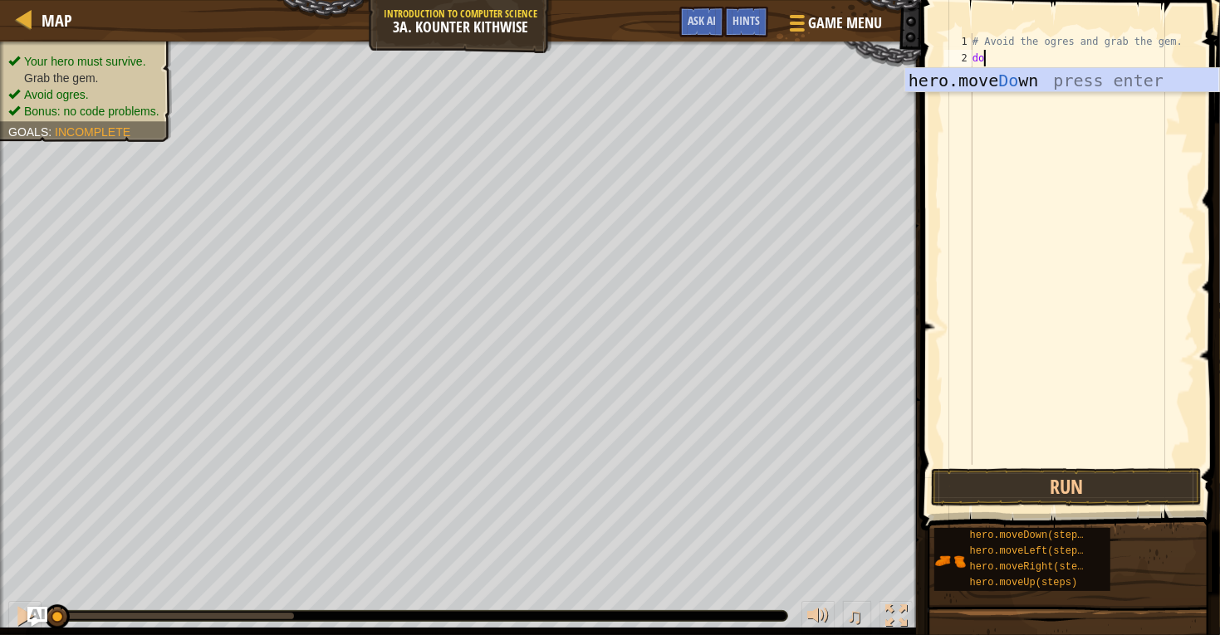
scroll to position [7, 1]
type textarea "down"
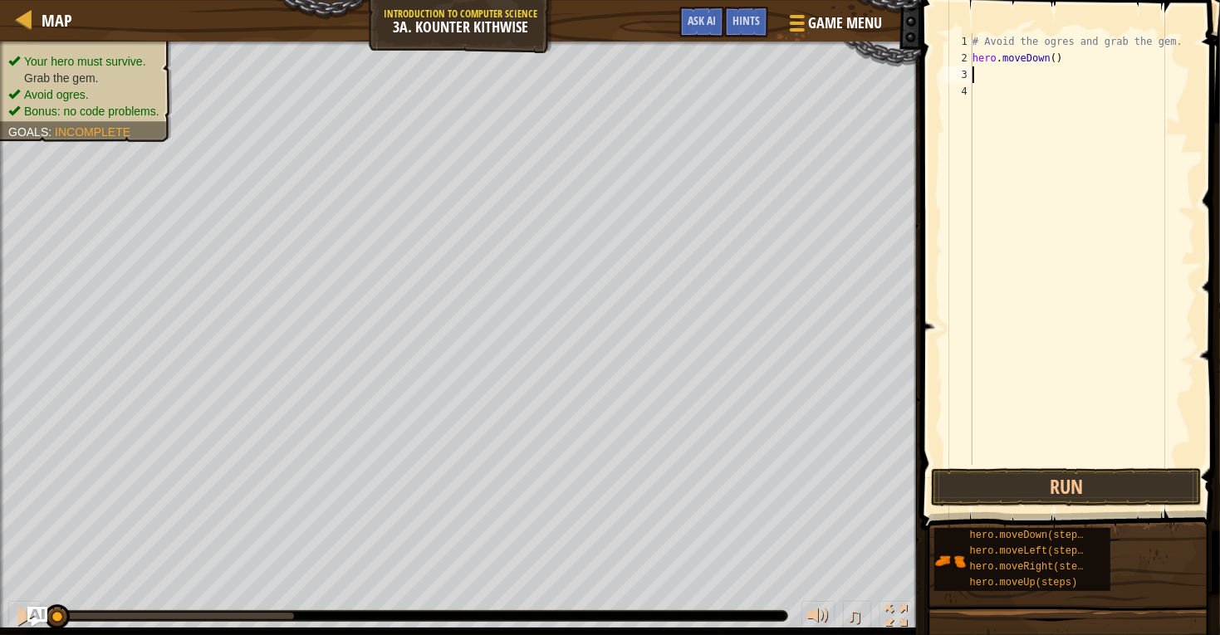
scroll to position [7, 0]
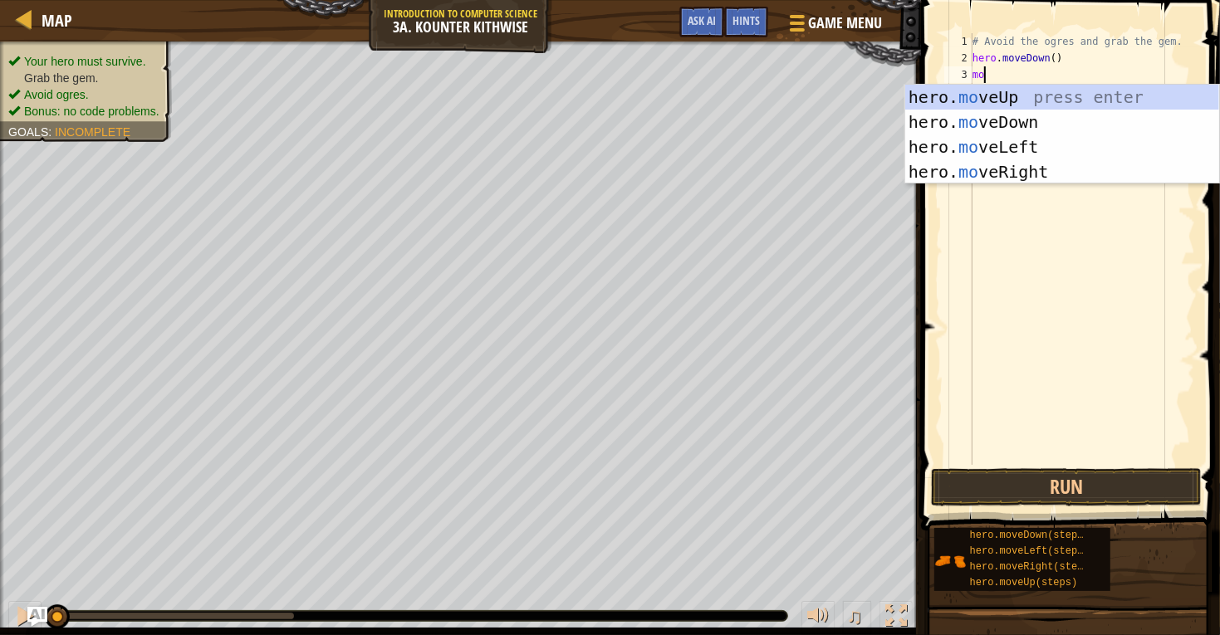
type textarea "m"
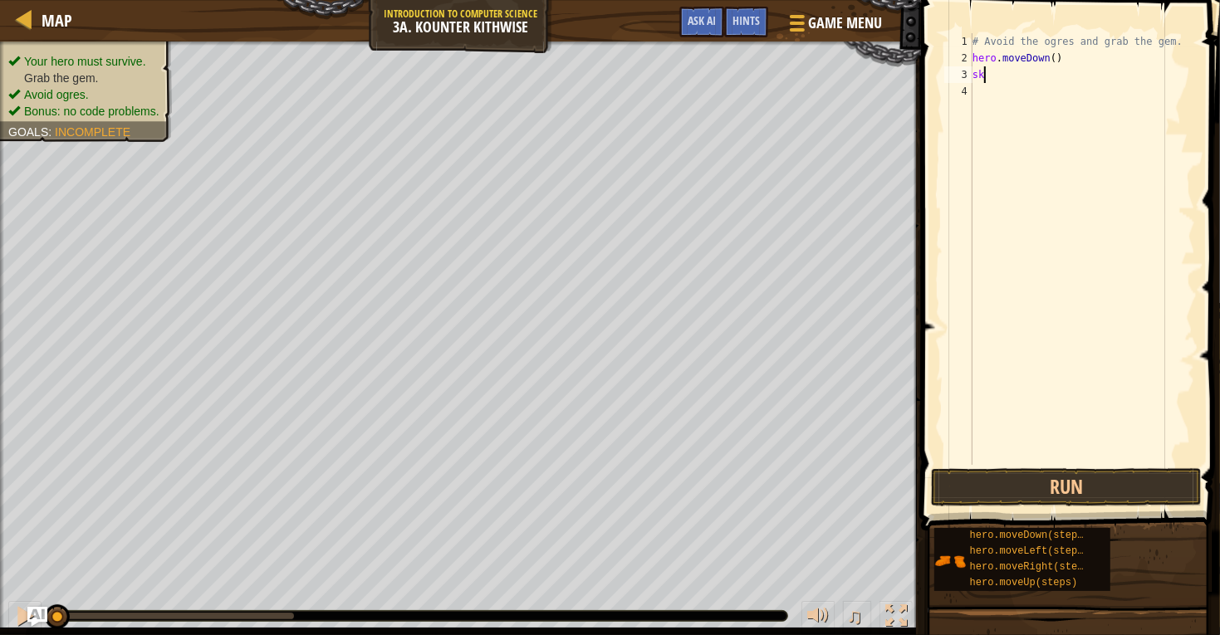
type textarea "s"
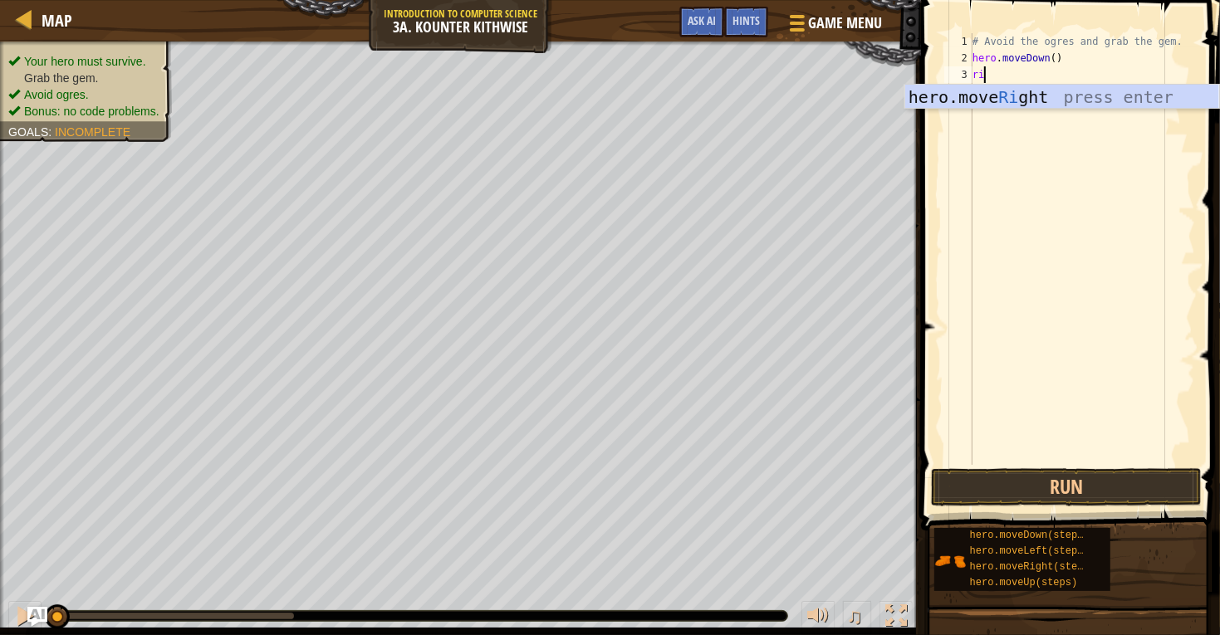
scroll to position [7, 1]
type textarea "right"
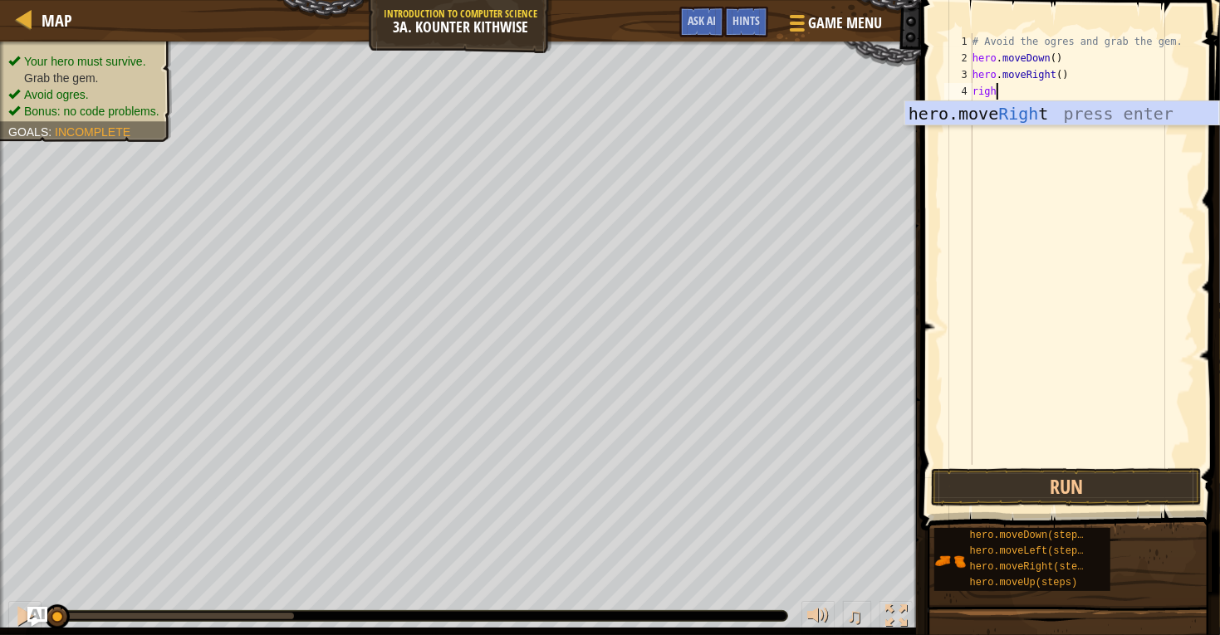
type textarea "right"
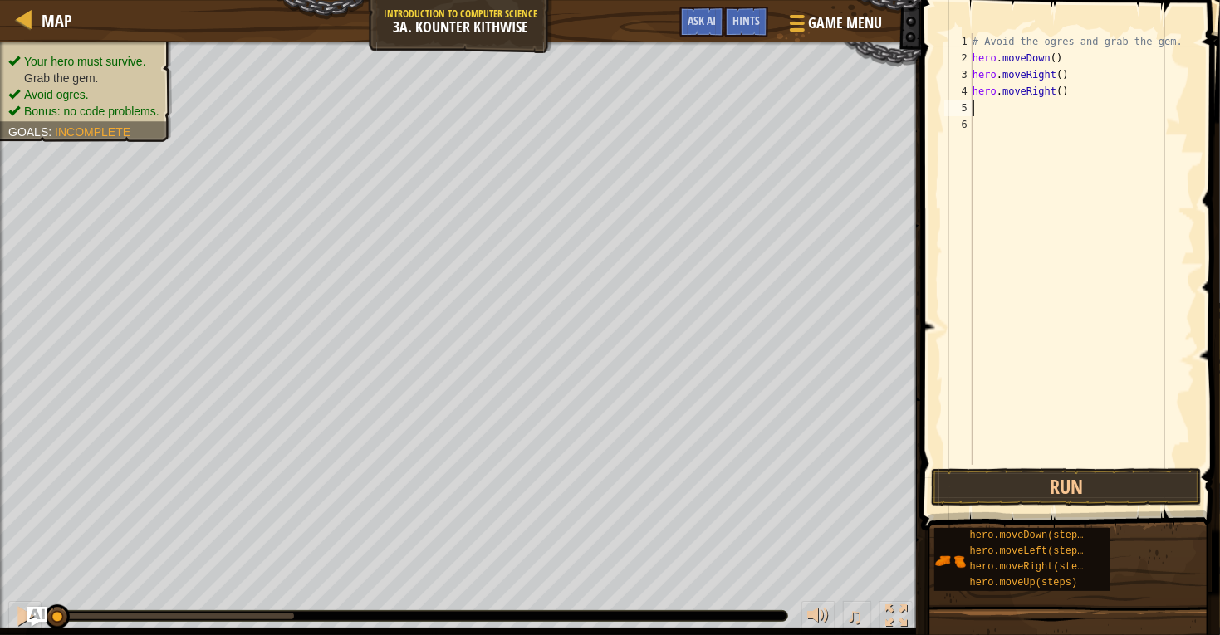
scroll to position [7, 0]
click at [1060, 492] on button "Run" at bounding box center [1066, 488] width 271 height 38
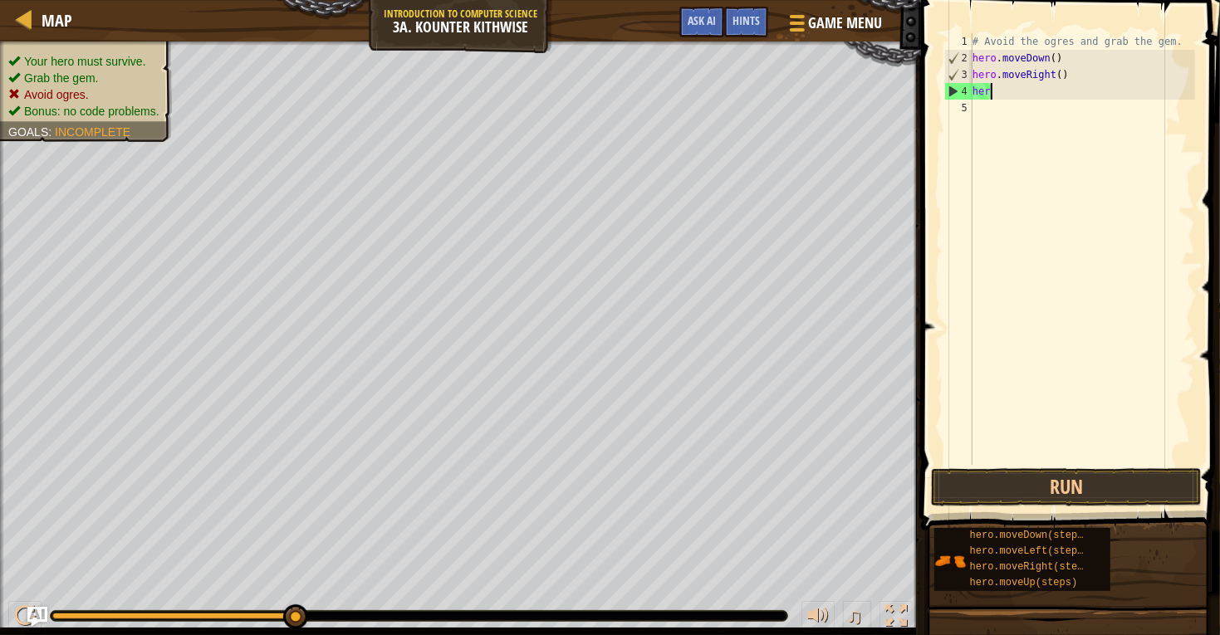
type textarea "h"
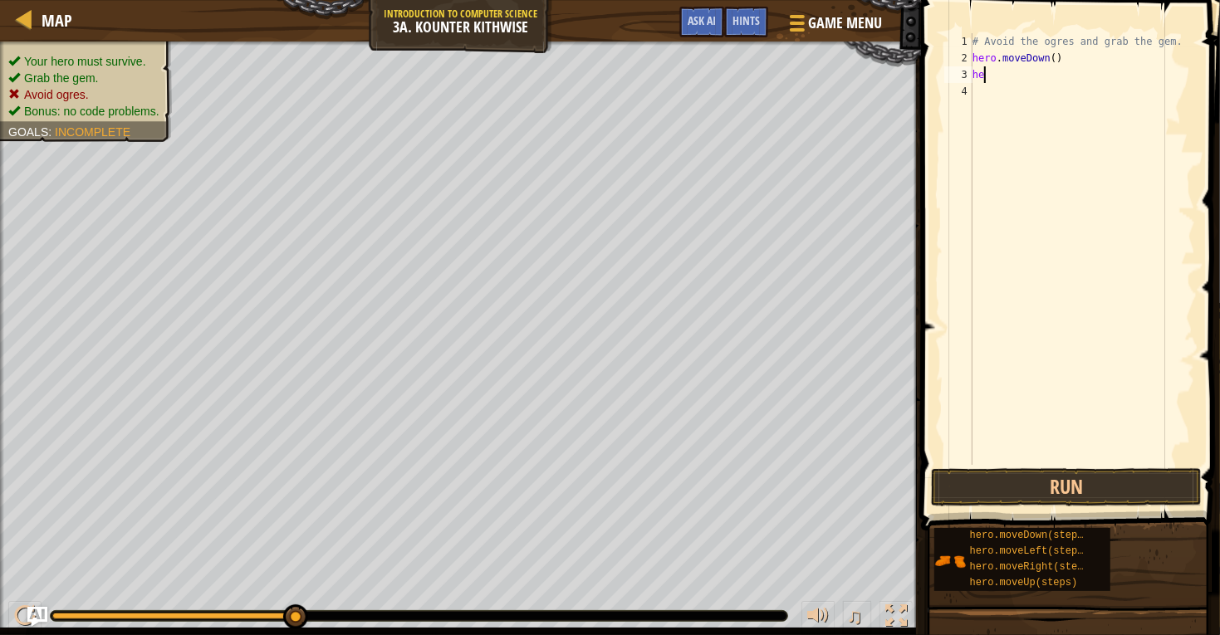
type textarea "h"
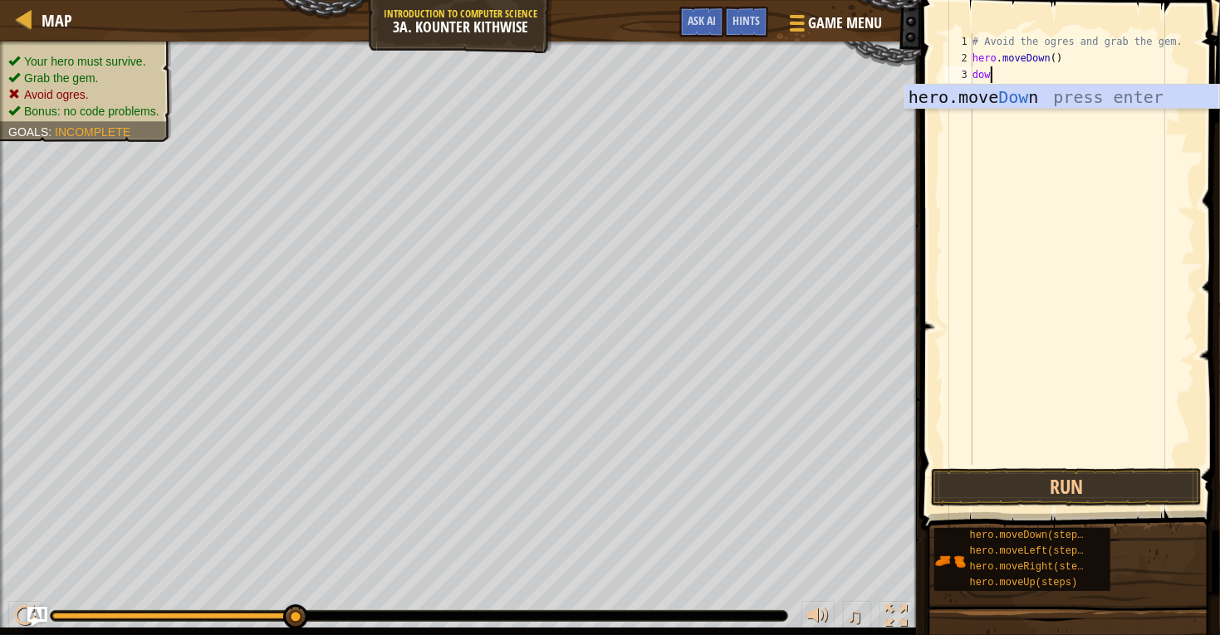
scroll to position [7, 1]
type textarea "down"
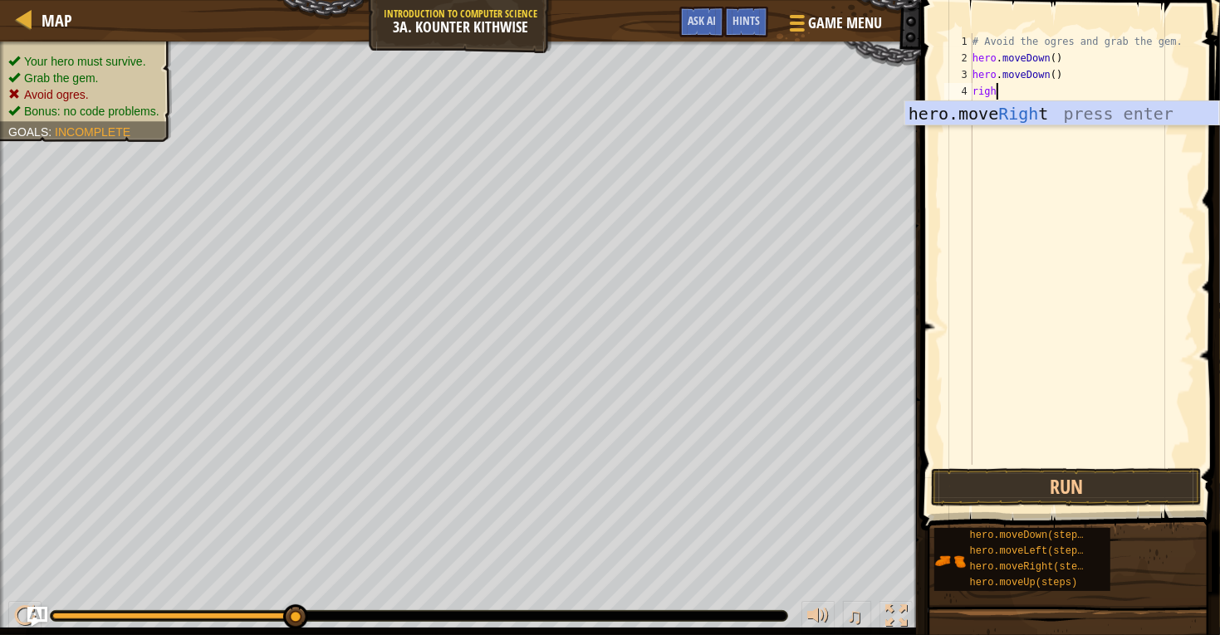
type textarea "right"
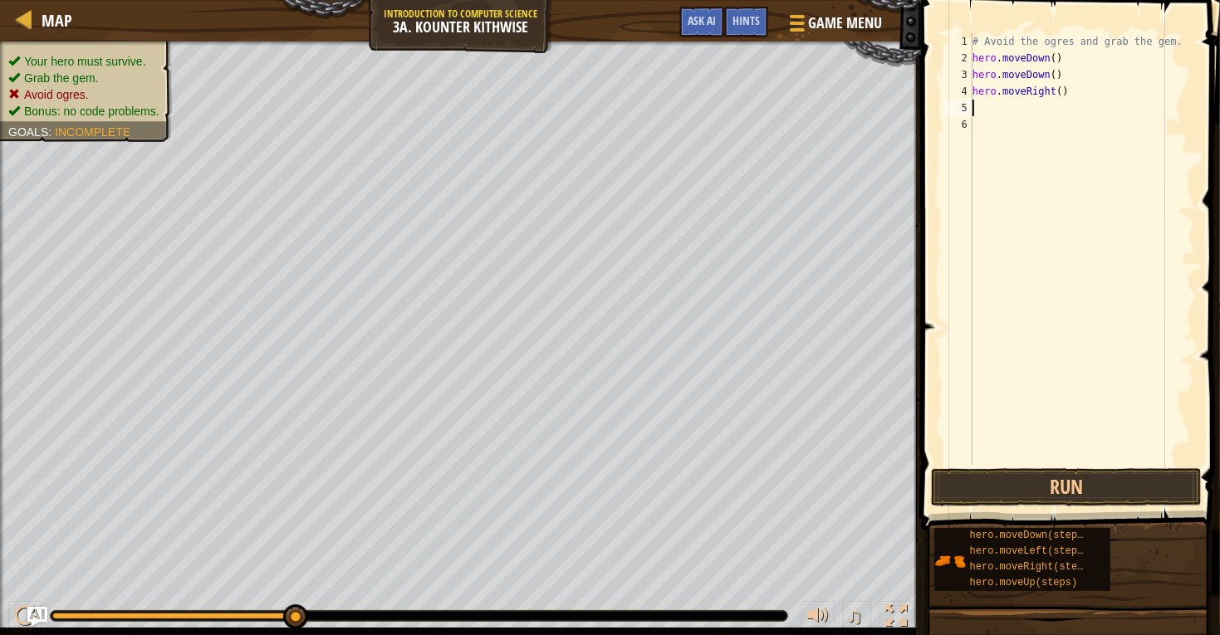
scroll to position [7, 0]
type textarea "up"
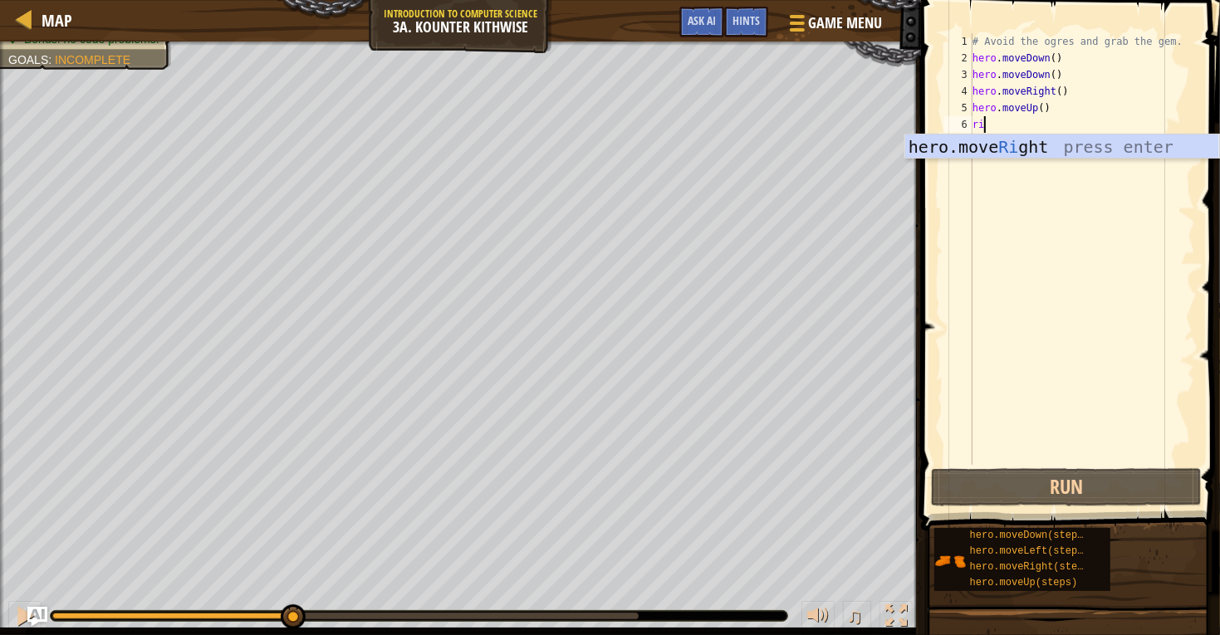
scroll to position [7, 1]
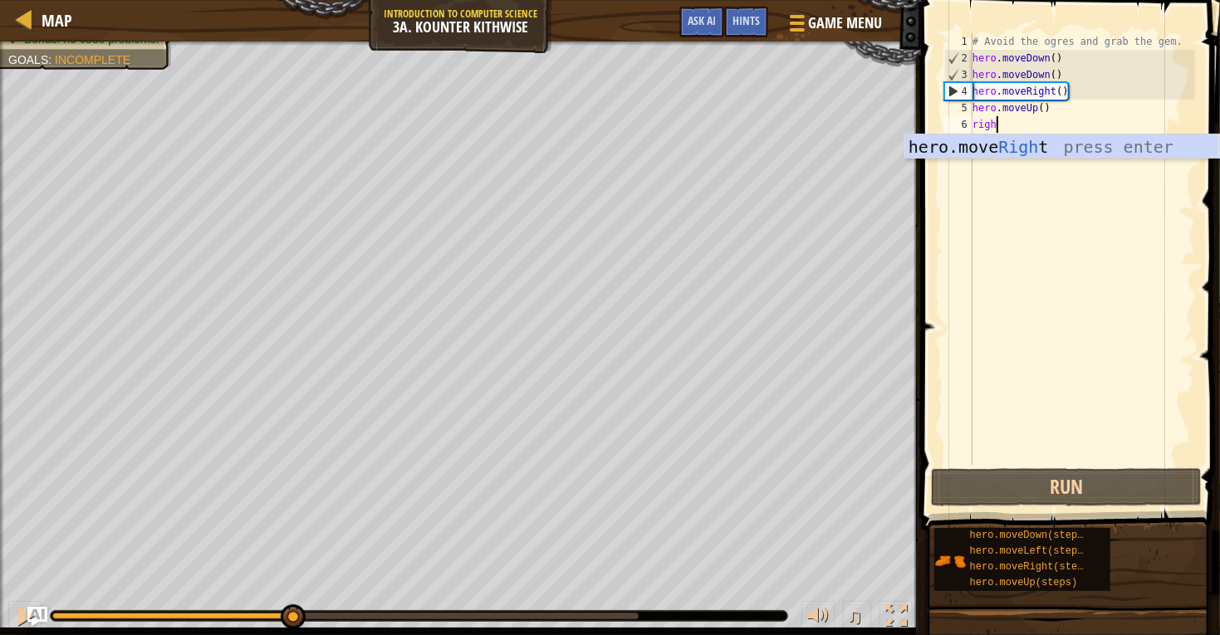
type textarea "right"
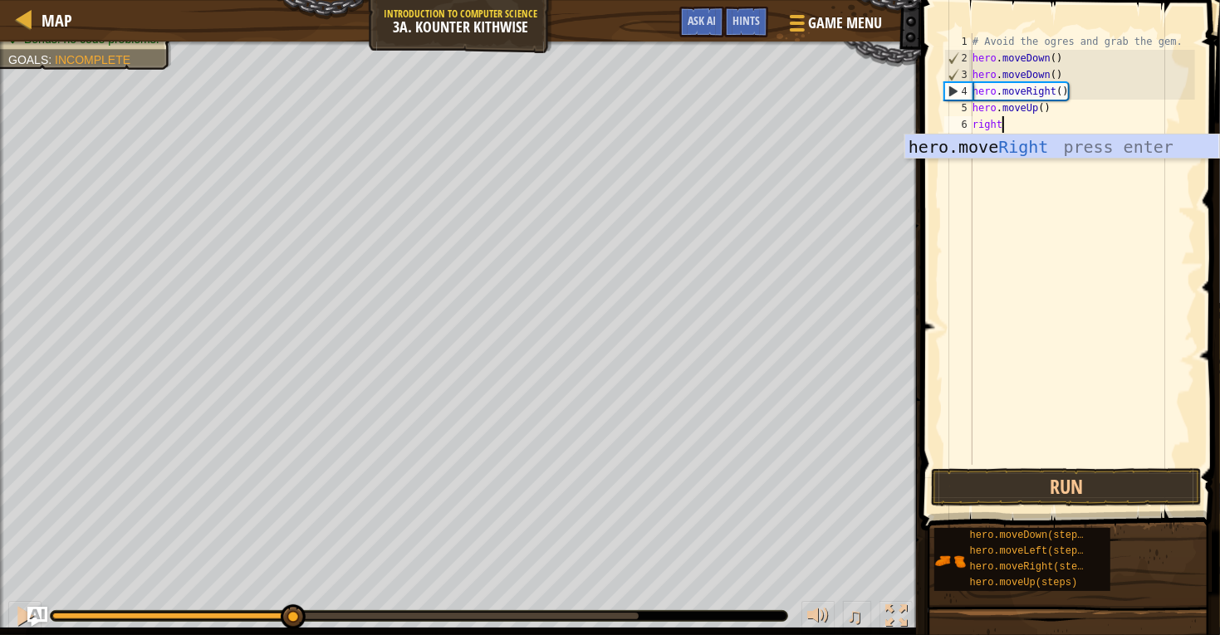
scroll to position [7, 0]
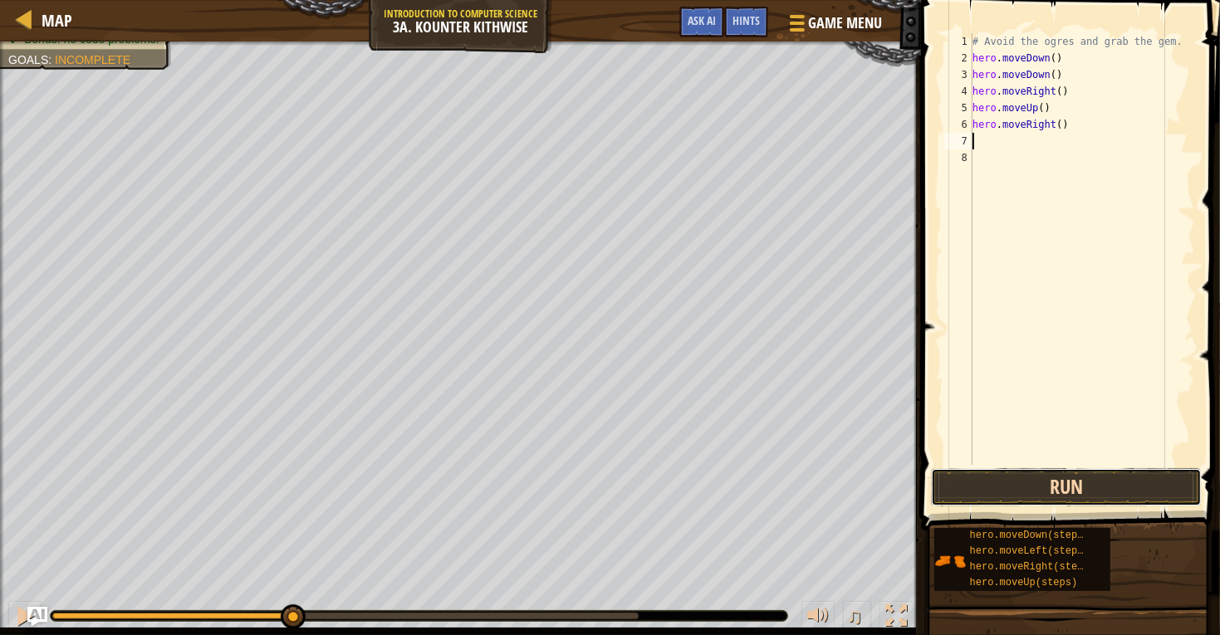
click at [1009, 490] on button "Run" at bounding box center [1066, 488] width 271 height 38
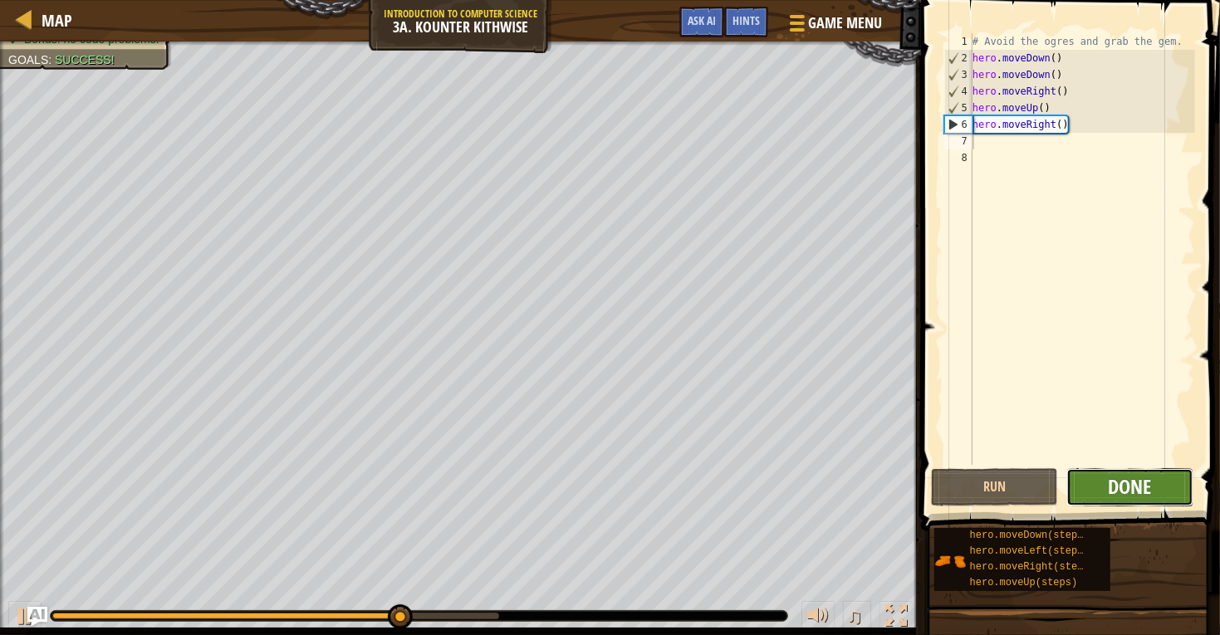
click at [1123, 477] on span "Done" at bounding box center [1130, 487] width 43 height 27
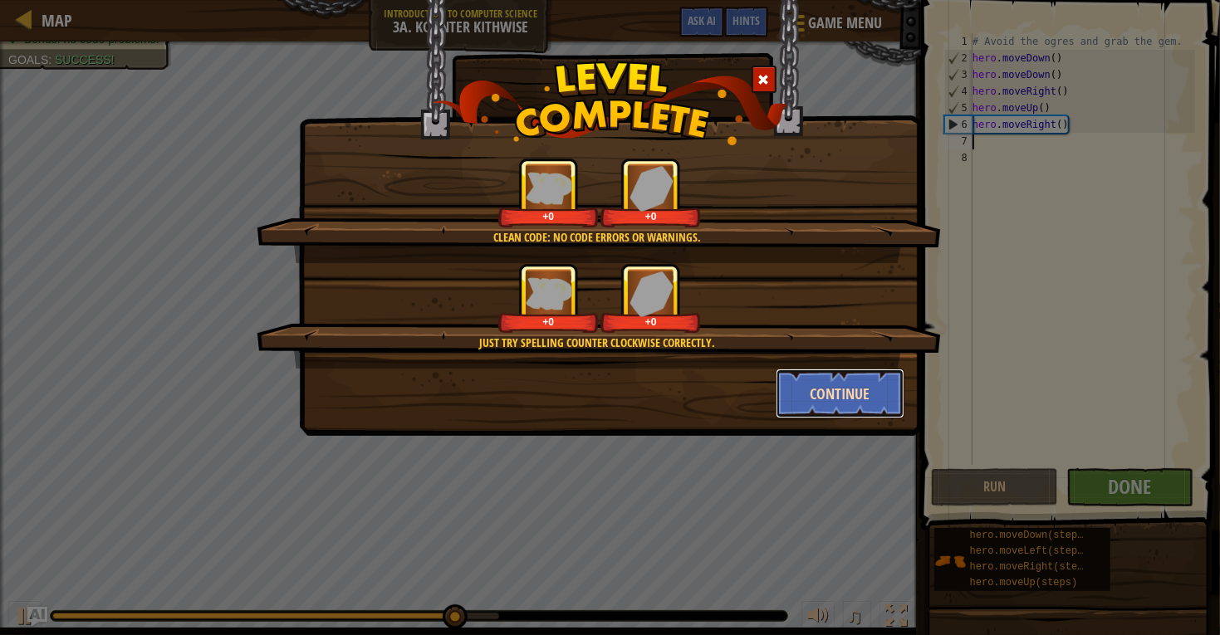
click at [834, 404] on button "Continue" at bounding box center [840, 394] width 129 height 50
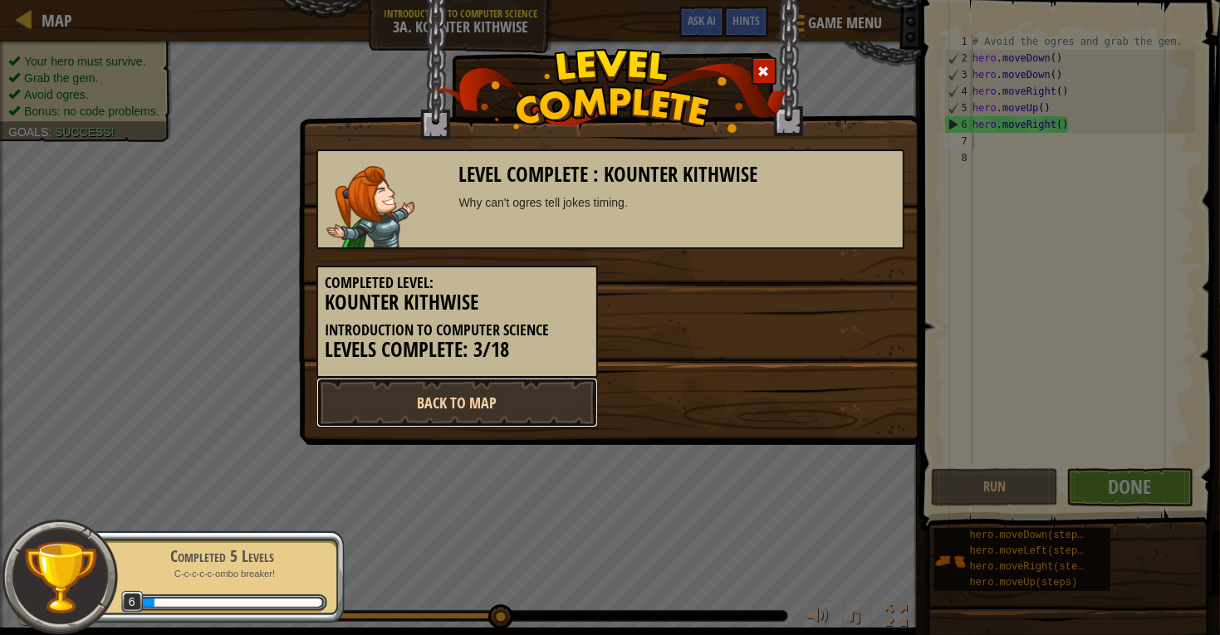
click at [367, 417] on link "Back to Map" at bounding box center [457, 403] width 282 height 50
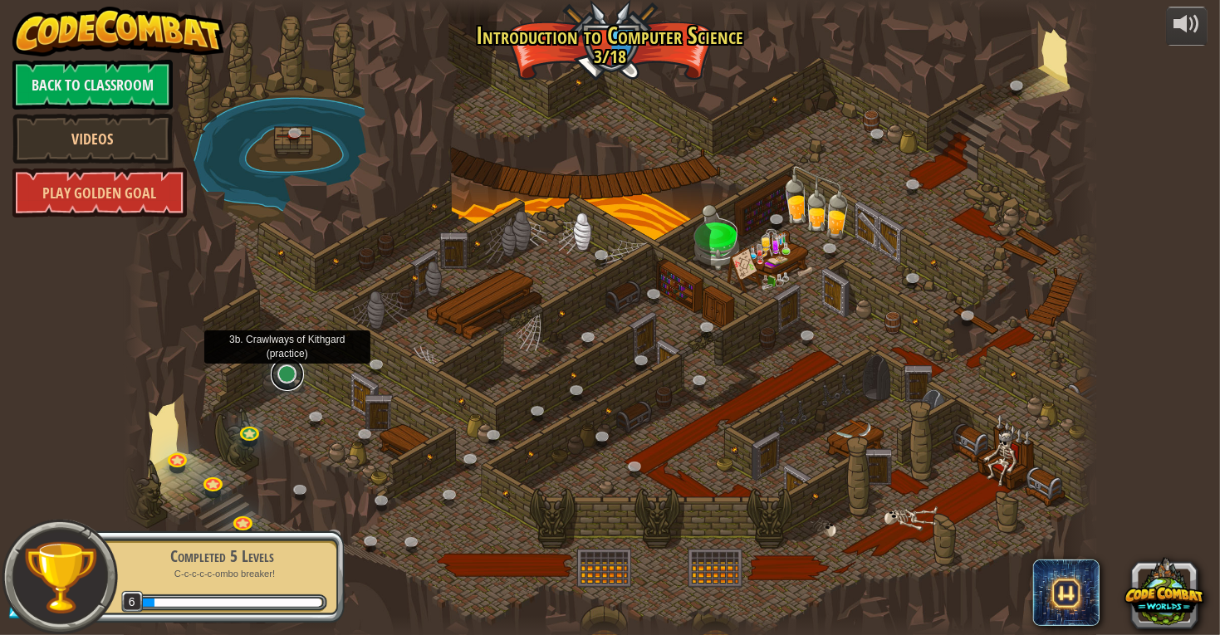
click at [285, 373] on link at bounding box center [287, 374] width 33 height 33
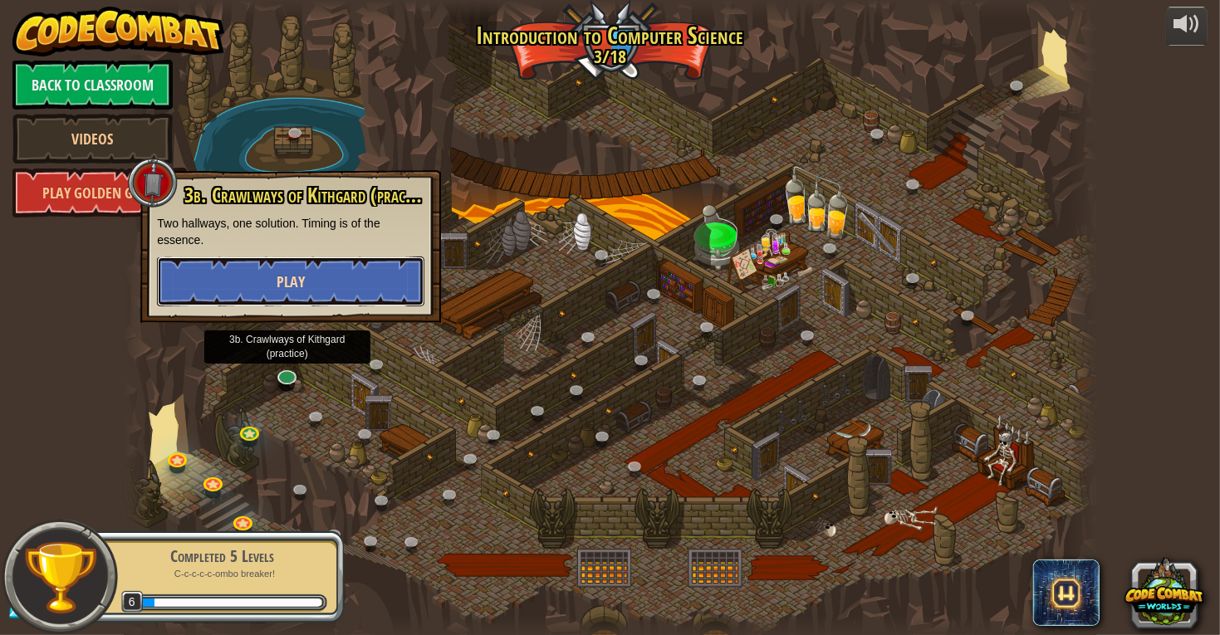
click at [390, 292] on button "Play" at bounding box center [290, 282] width 267 height 50
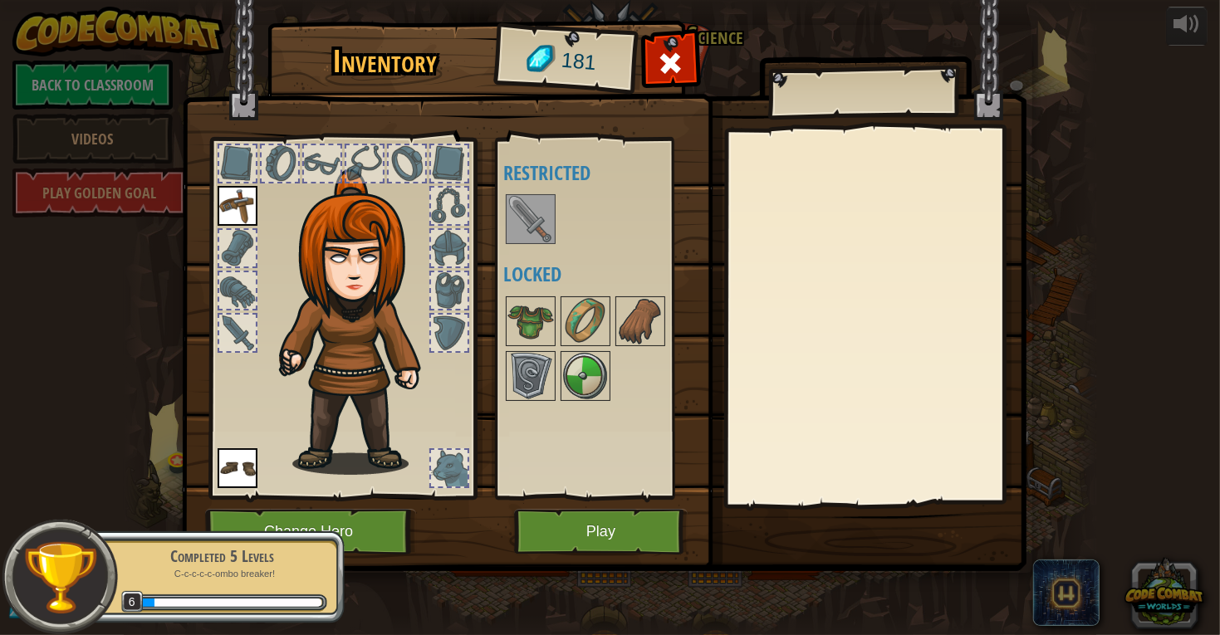
click at [582, 557] on img at bounding box center [604, 269] width 845 height 603
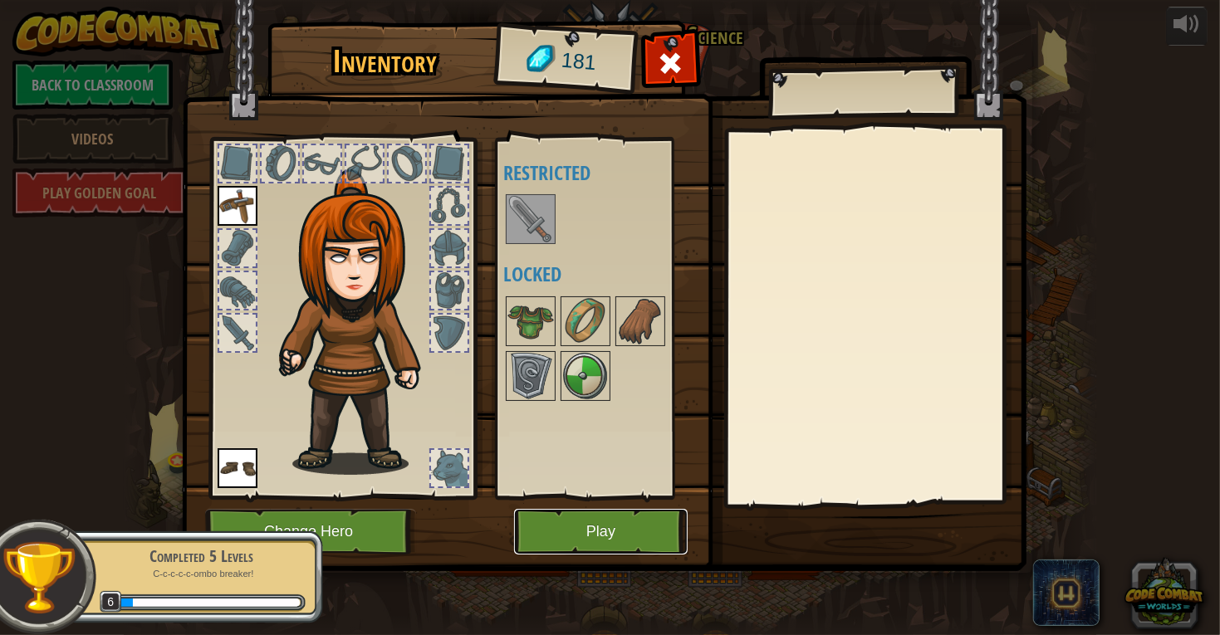
click at [590, 548] on button "Play" at bounding box center [601, 532] width 174 height 46
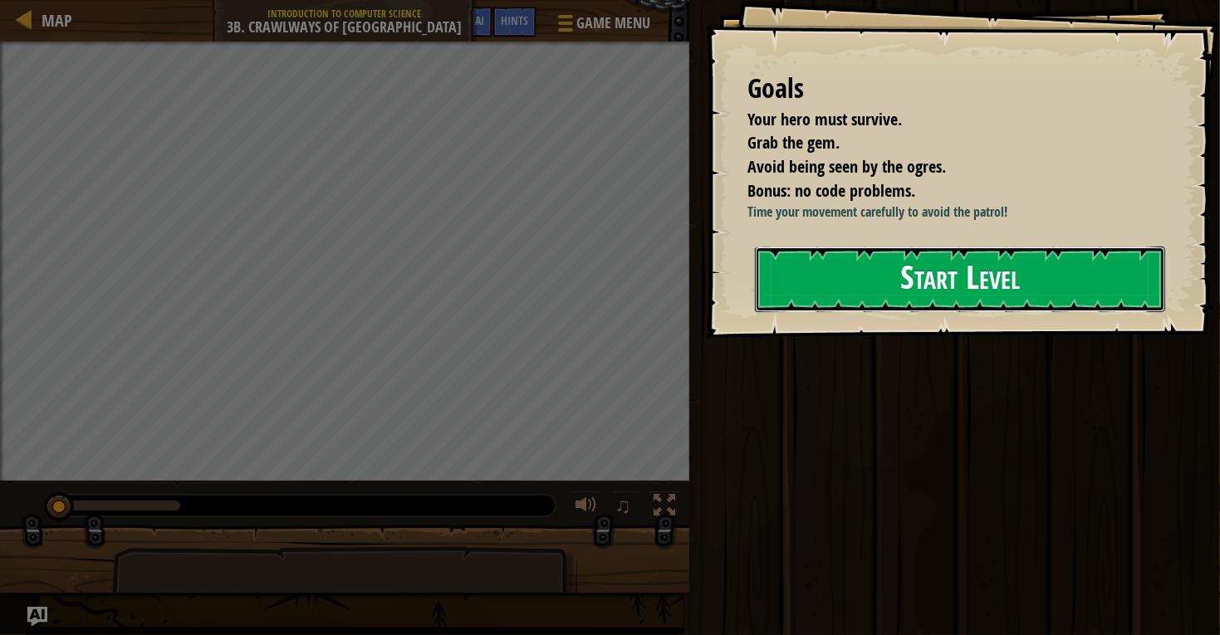
click at [823, 305] on button "Start Level" at bounding box center [960, 280] width 410 height 66
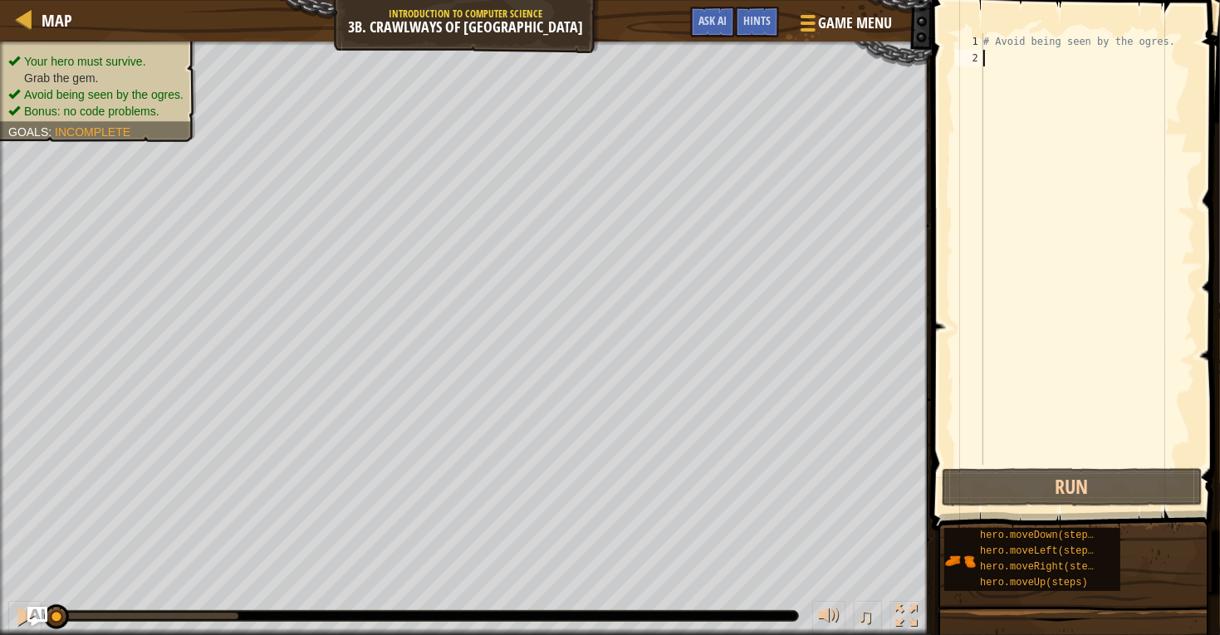
scroll to position [7, 0]
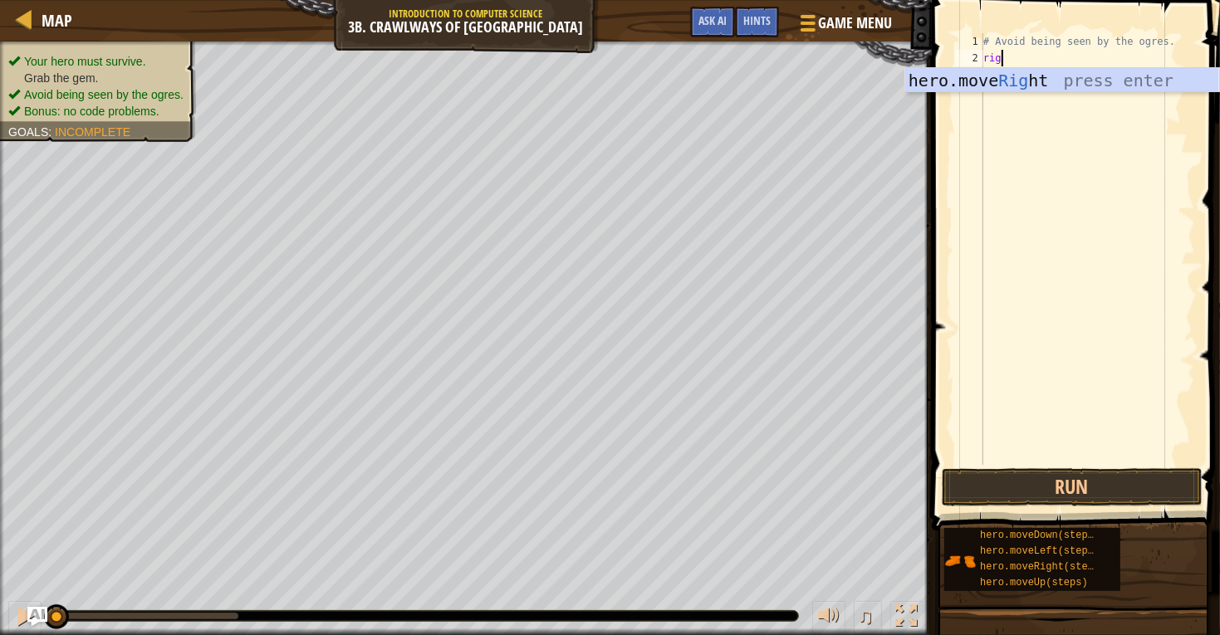
type textarea "right"
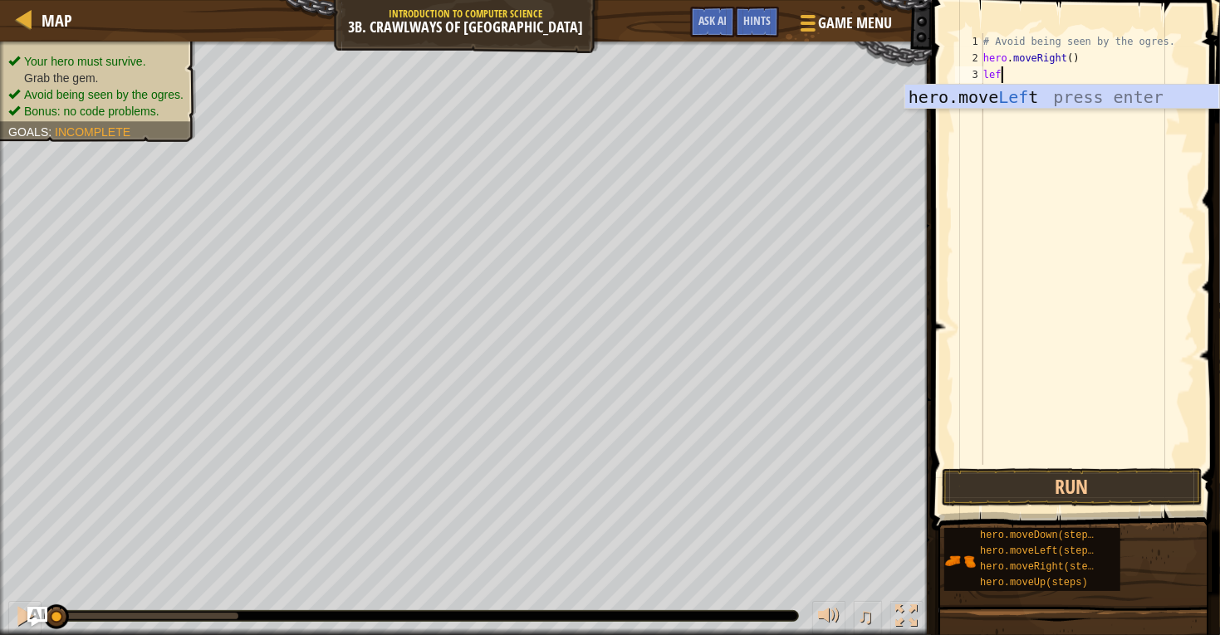
type textarea "left"
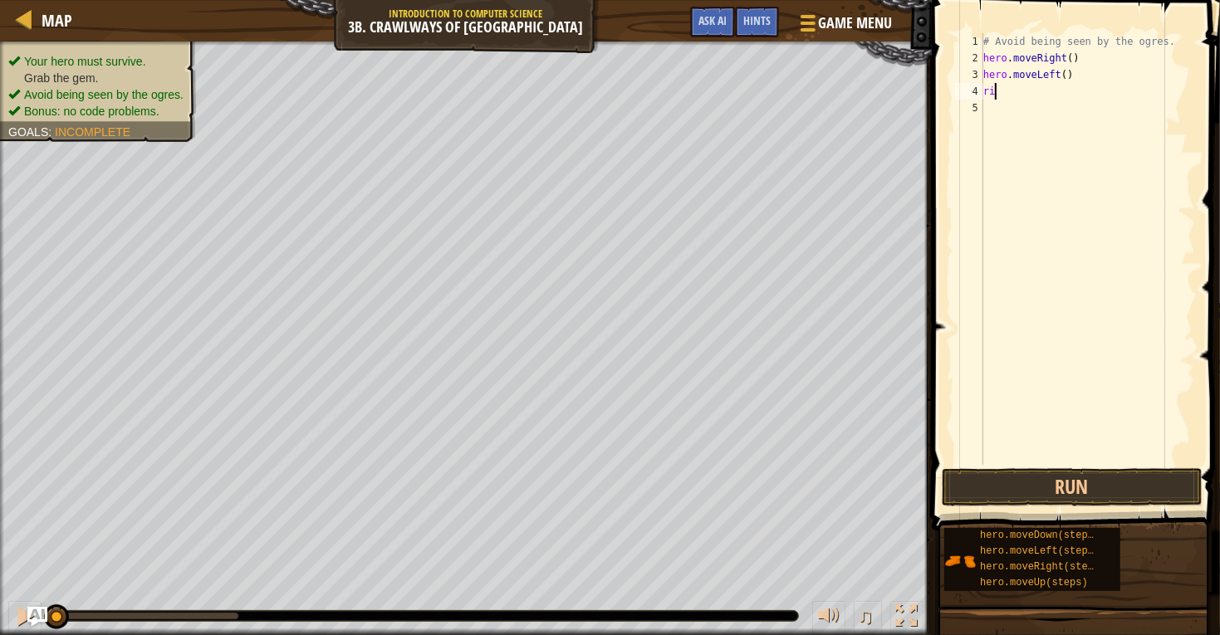
type textarea "r"
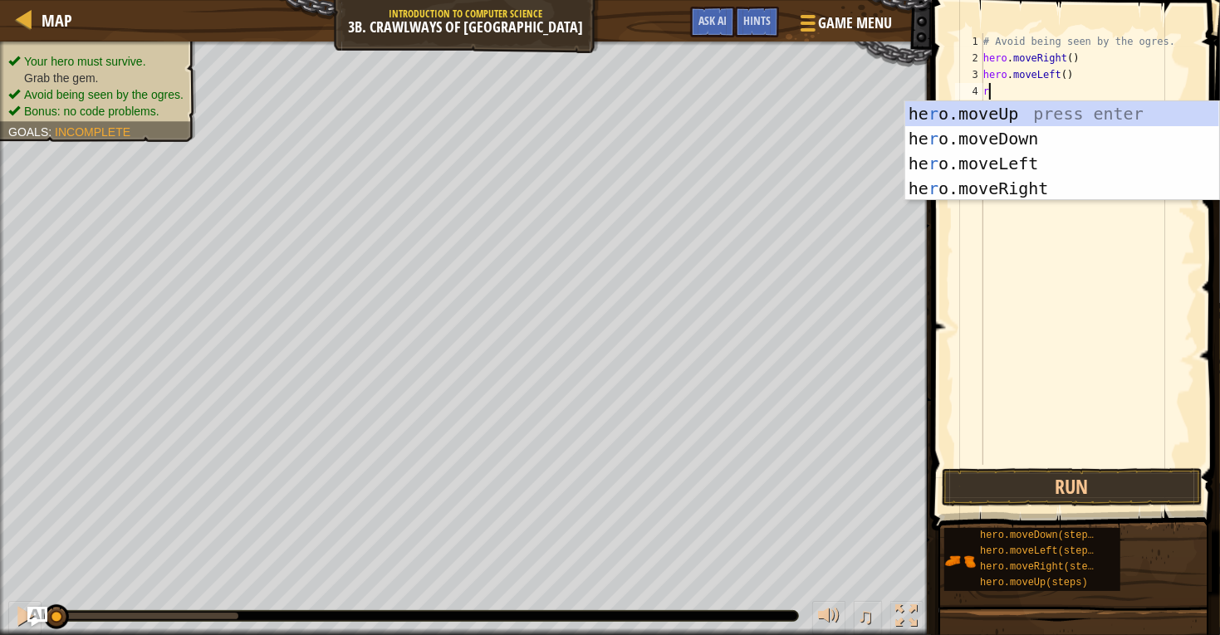
type textarea "ri"
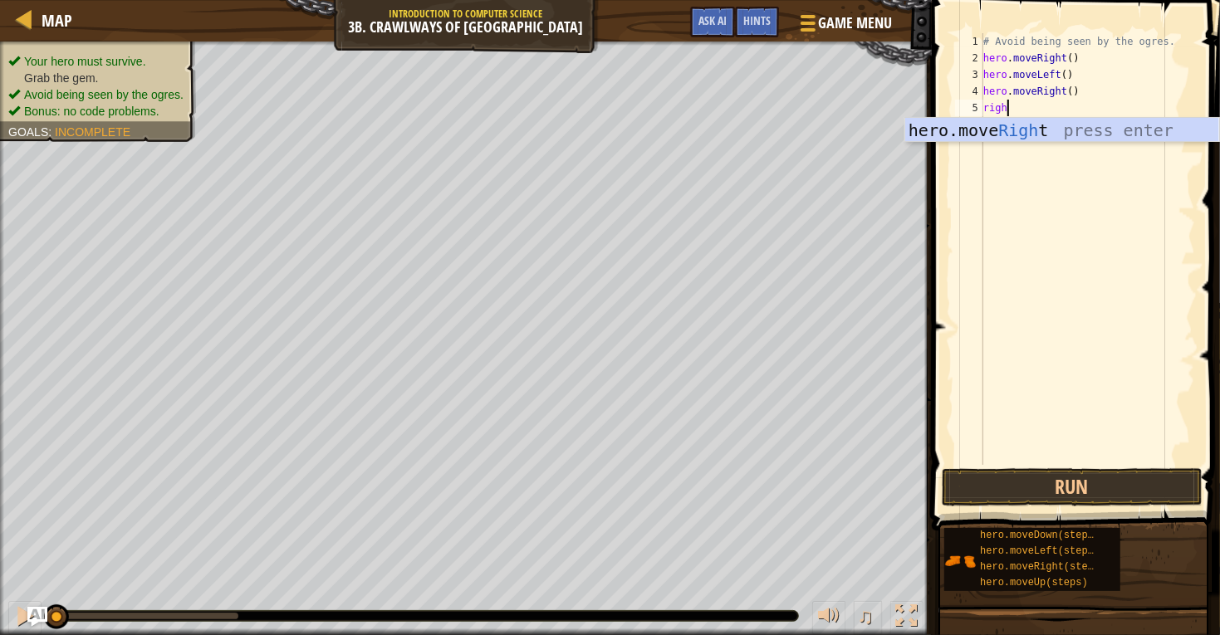
scroll to position [7, 2]
type textarea "right"
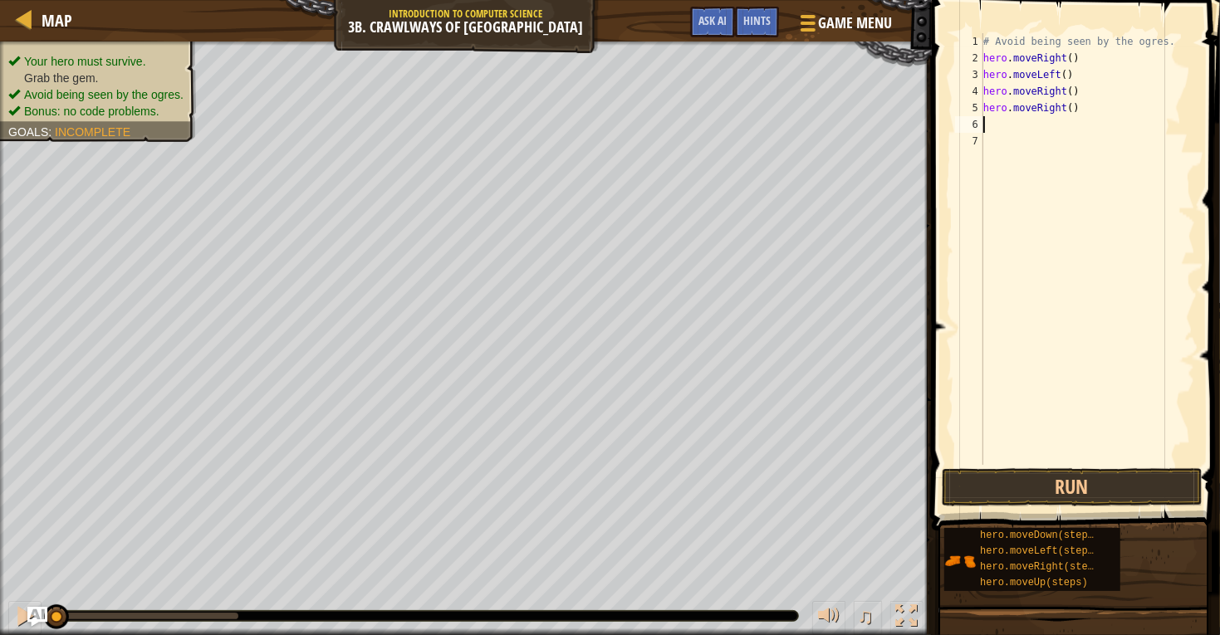
scroll to position [7, 0]
click at [1035, 483] on button "Run" at bounding box center [1072, 488] width 261 height 38
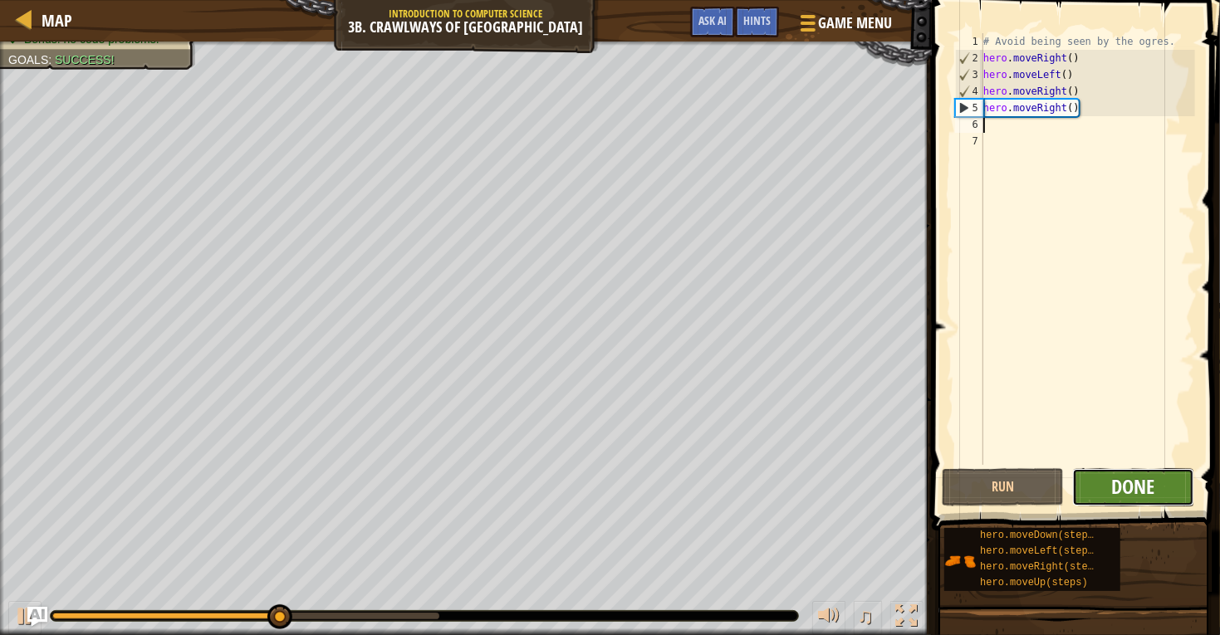
click at [1125, 484] on span "Done" at bounding box center [1132, 487] width 43 height 27
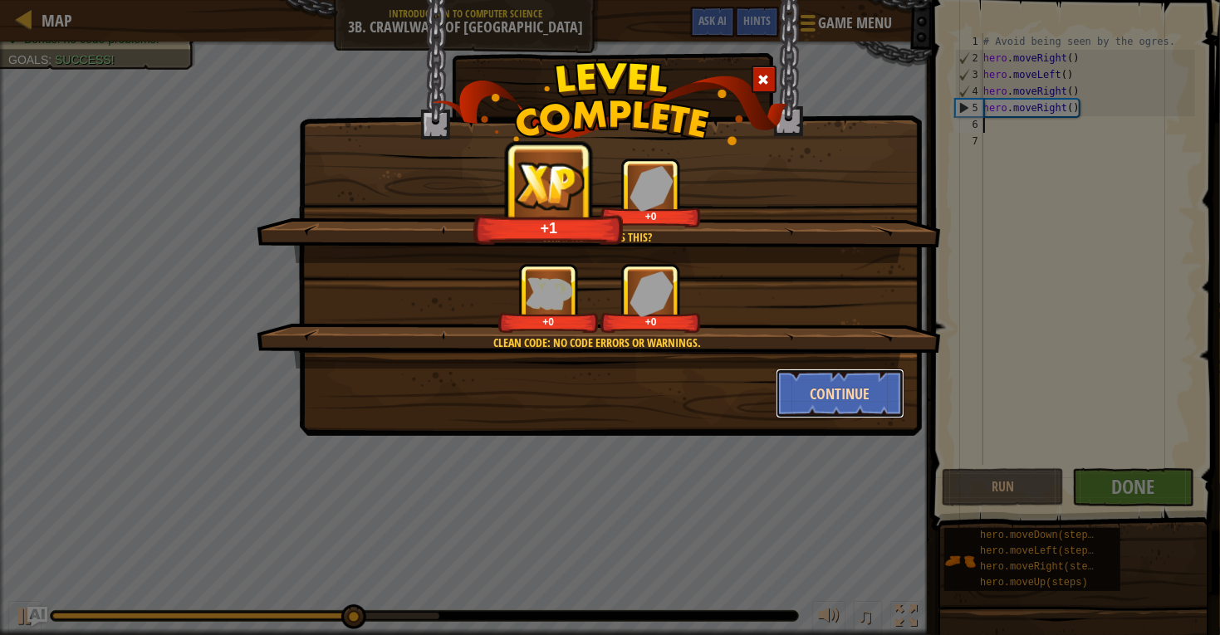
click at [816, 388] on button "Continue" at bounding box center [840, 394] width 129 height 50
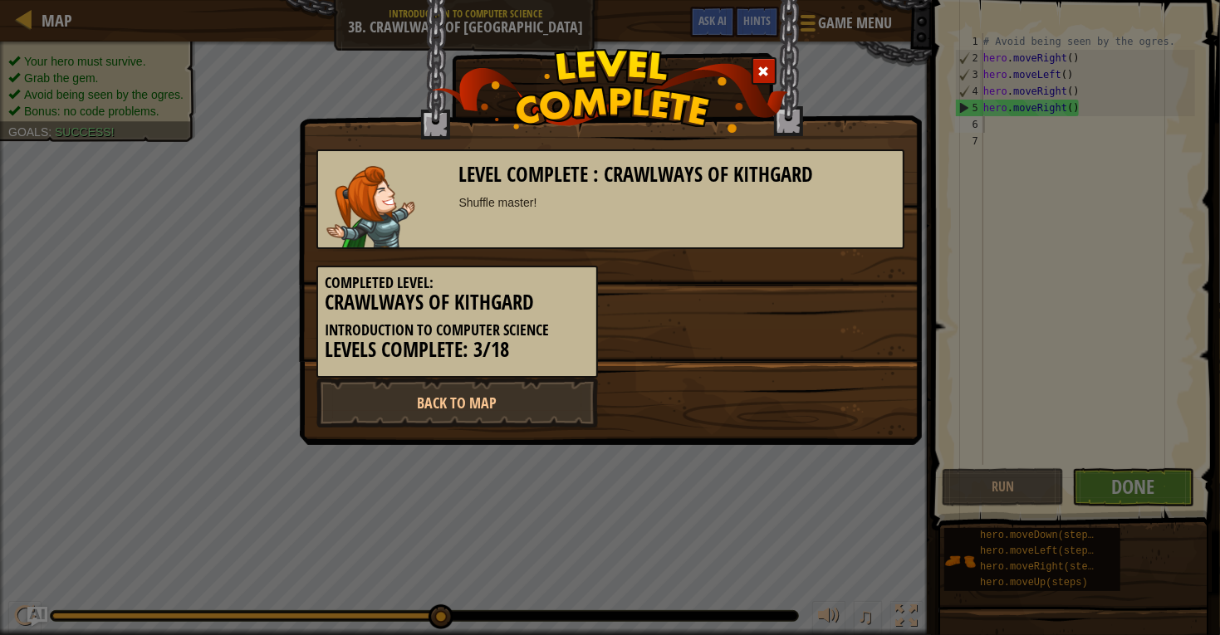
click at [674, 395] on div "Back to Map" at bounding box center [610, 403] width 613 height 50
click at [559, 406] on link "Back to Map" at bounding box center [457, 403] width 282 height 50
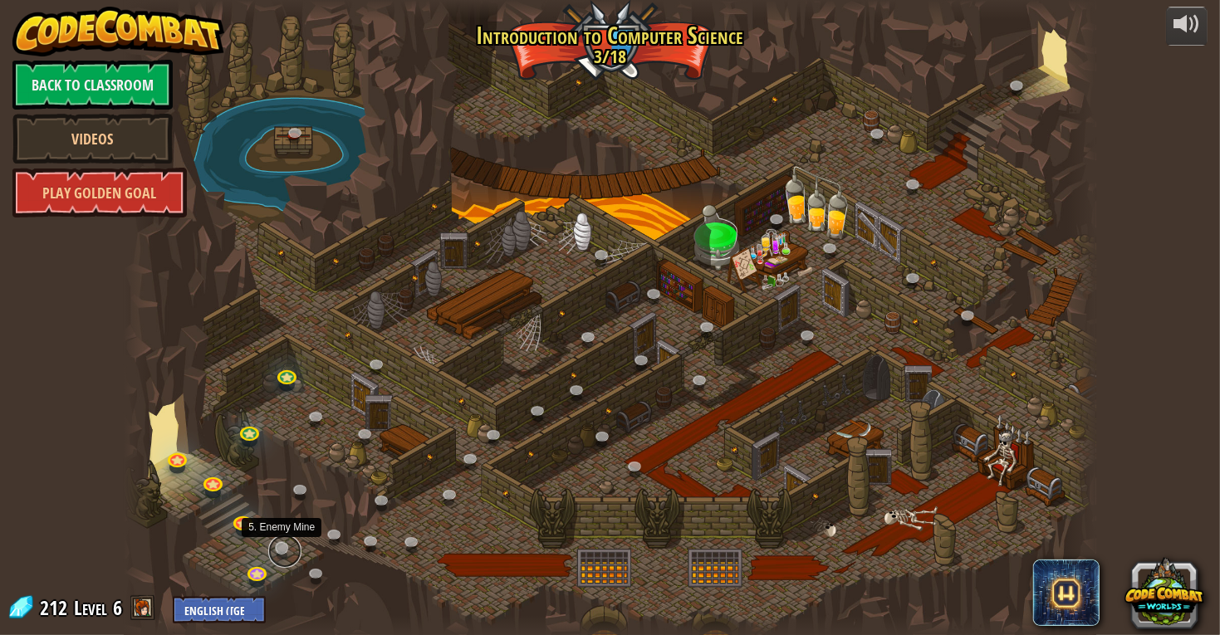
click at [279, 537] on link at bounding box center [284, 551] width 33 height 33
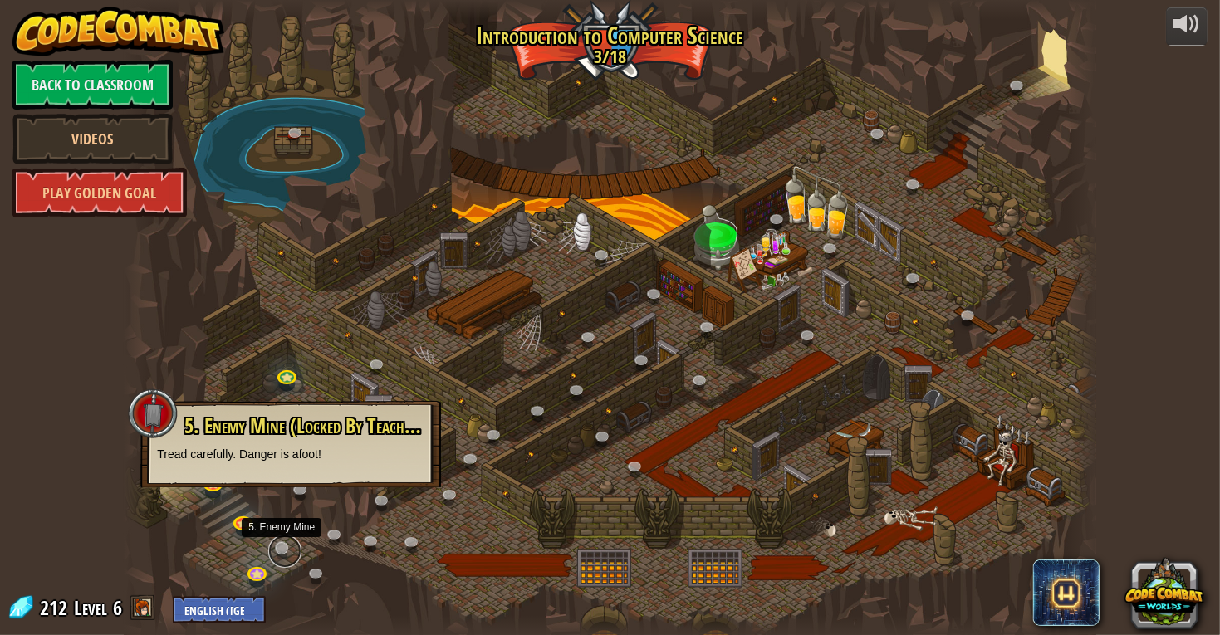
click at [279, 537] on link at bounding box center [284, 551] width 33 height 33
